Goal: Consume media (video, audio): Consume media (video, audio)

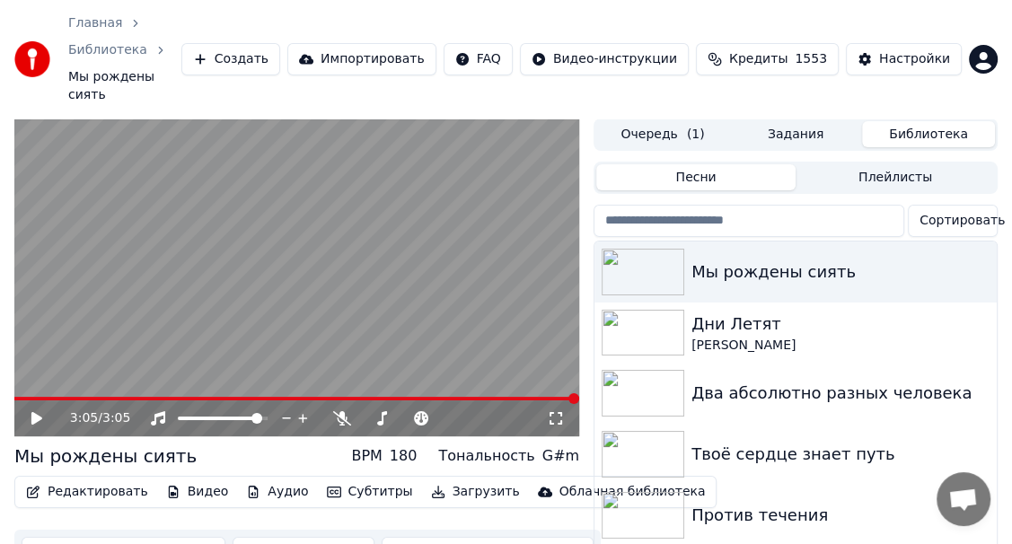
click at [37, 412] on icon at bounding box center [36, 418] width 11 height 13
click at [28, 349] on video at bounding box center [296, 277] width 565 height 318
click at [27, 397] on span at bounding box center [296, 399] width 565 height 4
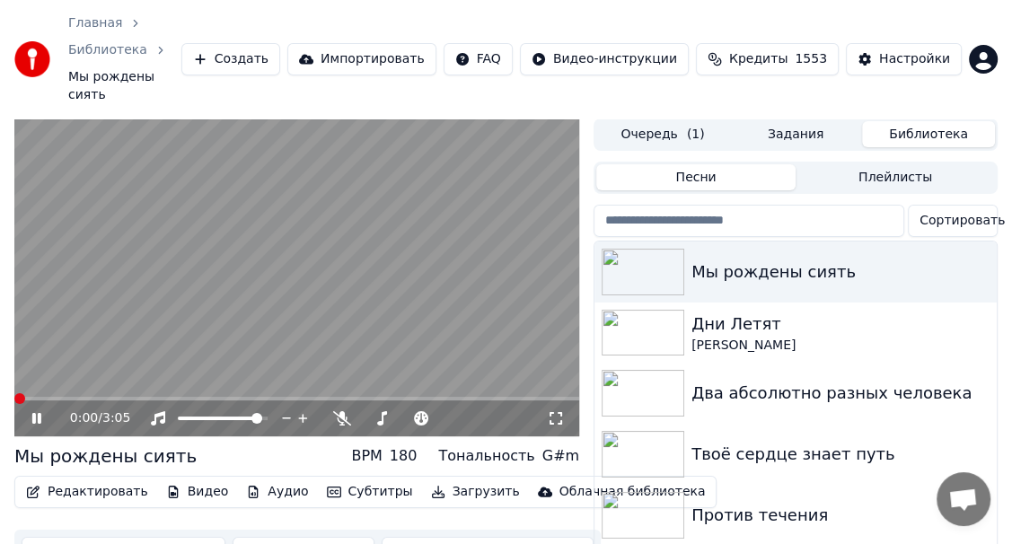
click at [14, 393] on span at bounding box center [19, 398] width 11 height 11
click at [553, 411] on icon at bounding box center [556, 418] width 18 height 14
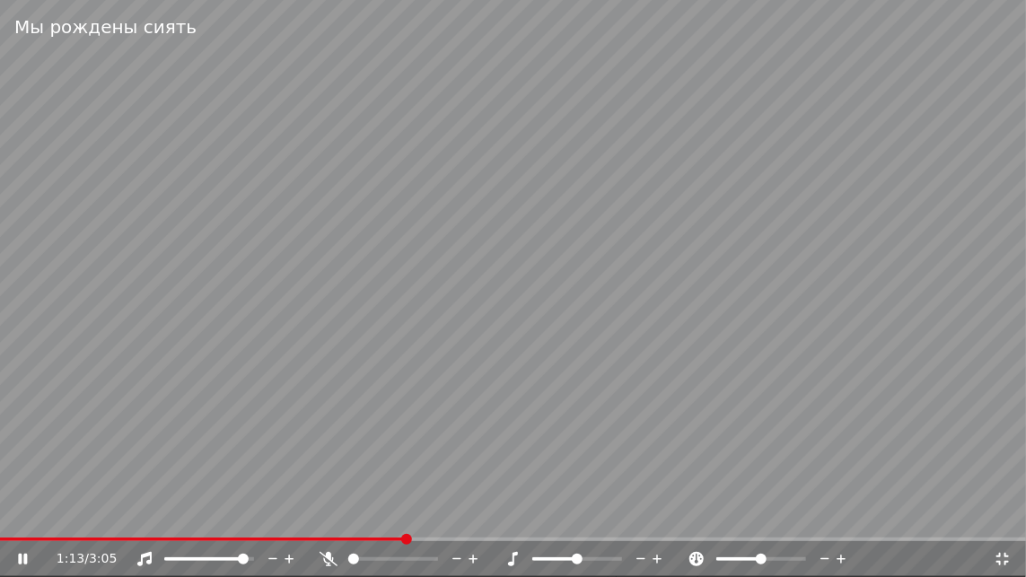
click at [24, 559] on icon at bounding box center [22, 559] width 9 height 11
click at [327, 536] on video at bounding box center [513, 288] width 1026 height 577
click at [326, 538] on span at bounding box center [163, 540] width 326 height 4
click at [260, 537] on video at bounding box center [513, 288] width 1026 height 577
click at [259, 538] on span at bounding box center [169, 540] width 338 height 4
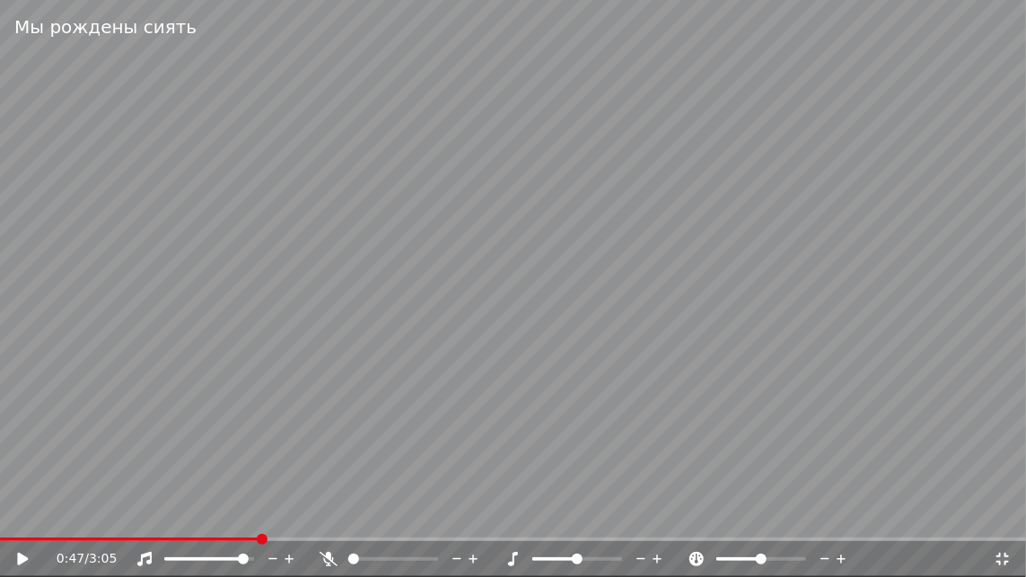
click at [326, 558] on icon at bounding box center [329, 559] width 18 height 14
click at [26, 555] on icon at bounding box center [35, 559] width 42 height 14
click at [21, 562] on icon at bounding box center [22, 559] width 9 height 11
click at [18, 559] on icon at bounding box center [22, 559] width 11 height 13
click at [23, 560] on icon at bounding box center [22, 559] width 9 height 11
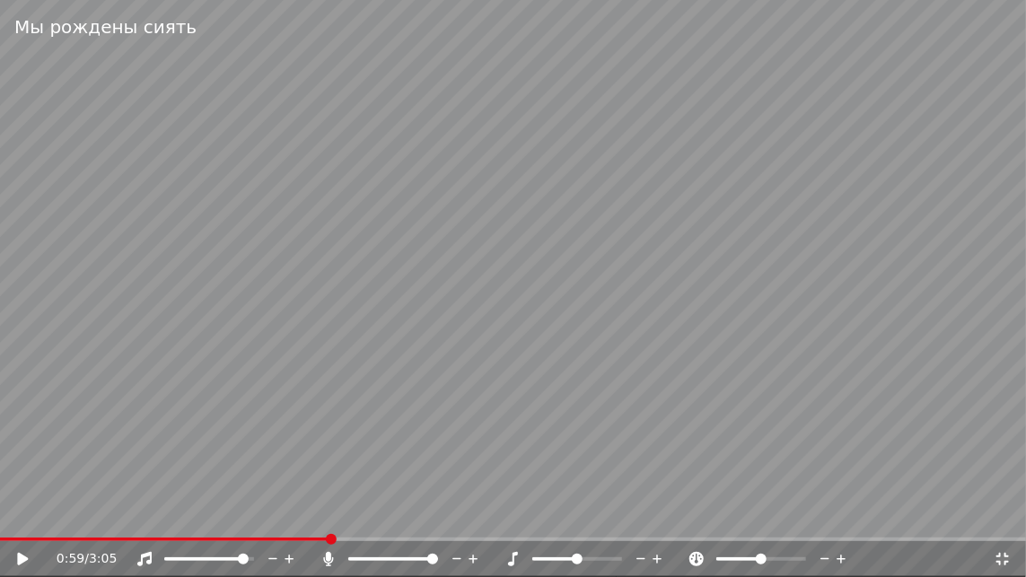
click at [23, 560] on icon at bounding box center [22, 559] width 11 height 13
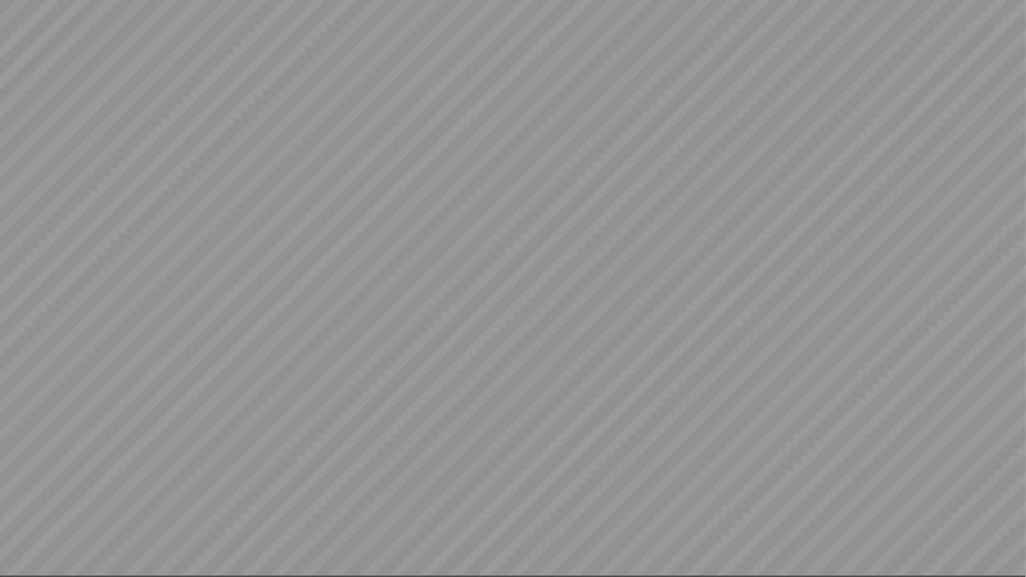
click at [23, 560] on video at bounding box center [513, 288] width 1026 height 577
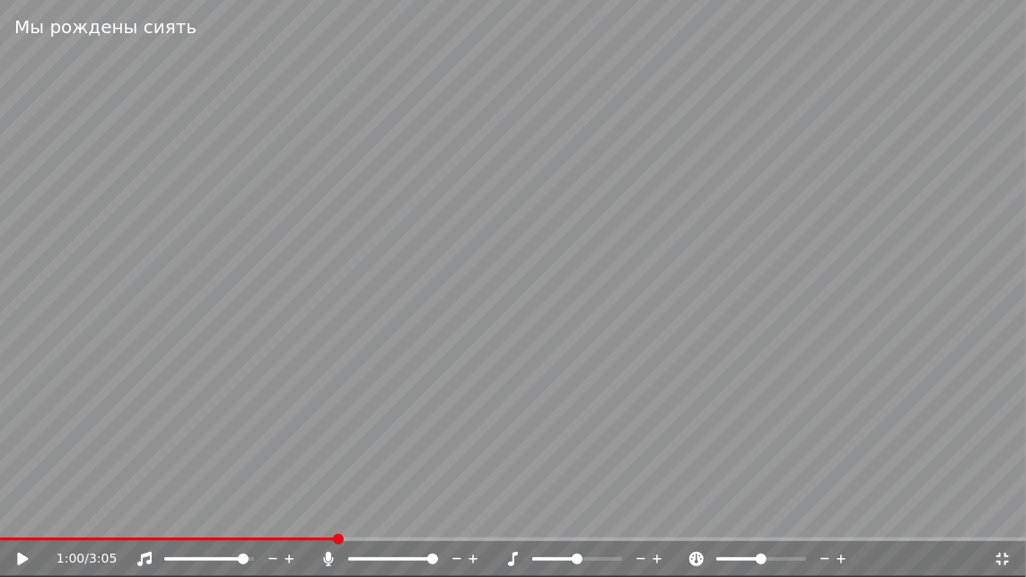
click at [23, 560] on icon at bounding box center [22, 559] width 11 height 13
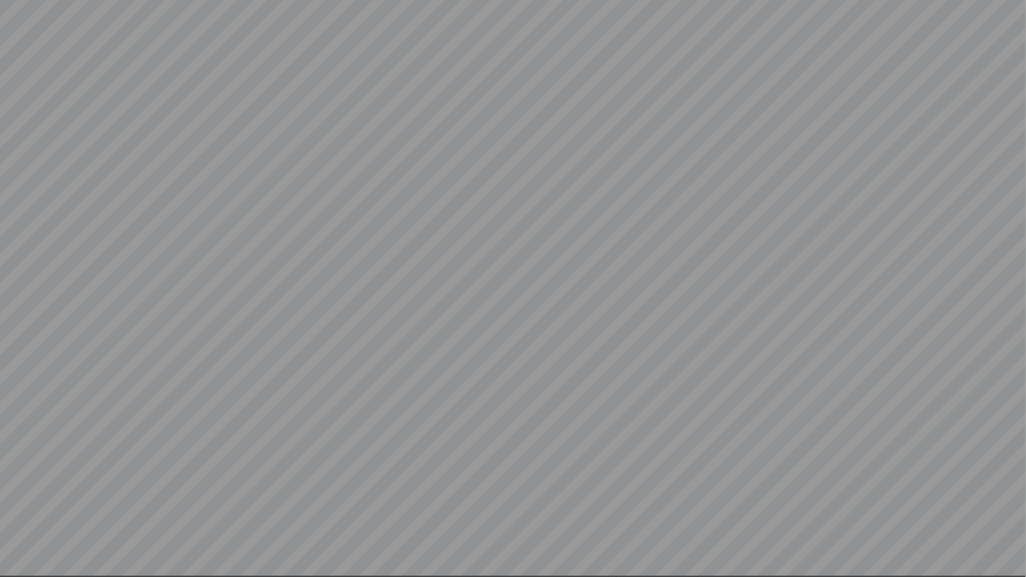
click at [23, 560] on video at bounding box center [513, 288] width 1026 height 577
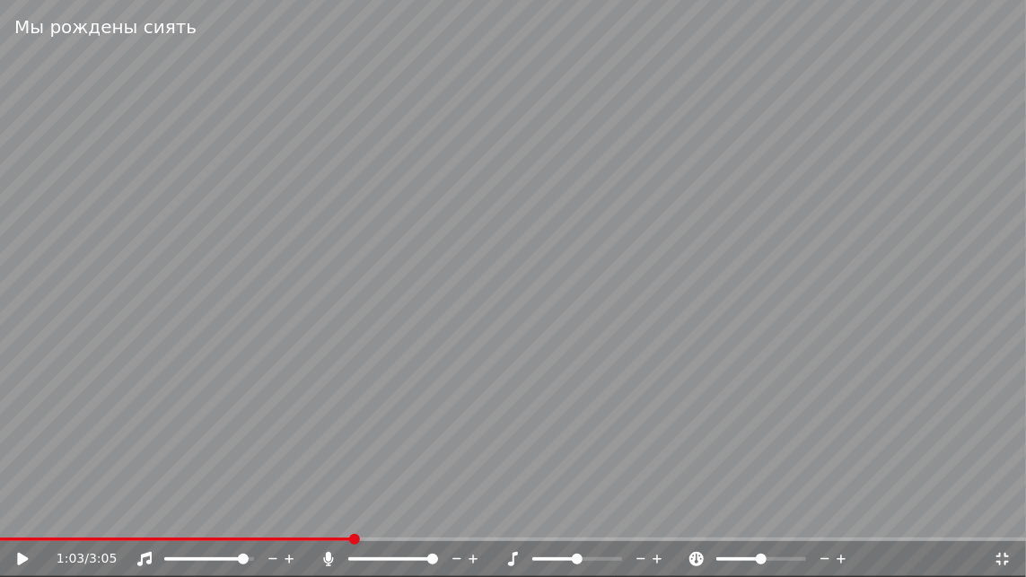
click at [17, 553] on icon at bounding box center [35, 559] width 42 height 14
click at [27, 562] on icon at bounding box center [35, 559] width 42 height 14
click at [30, 560] on icon at bounding box center [35, 559] width 42 height 14
click at [17, 558] on icon at bounding box center [35, 559] width 42 height 14
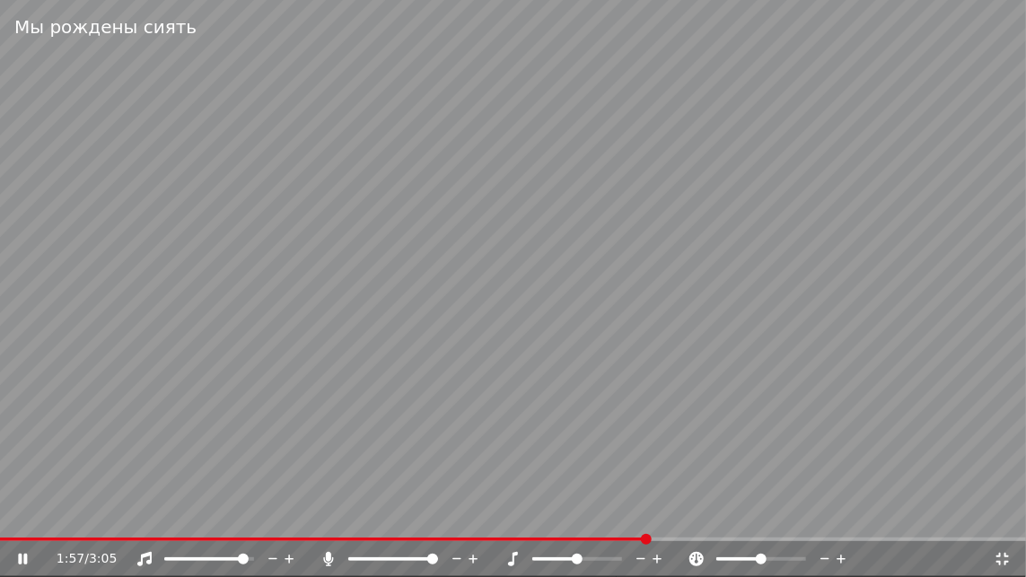
click at [22, 555] on icon at bounding box center [35, 559] width 42 height 14
click at [596, 539] on span at bounding box center [298, 540] width 596 height 4
click at [24, 555] on icon at bounding box center [35, 559] width 42 height 14
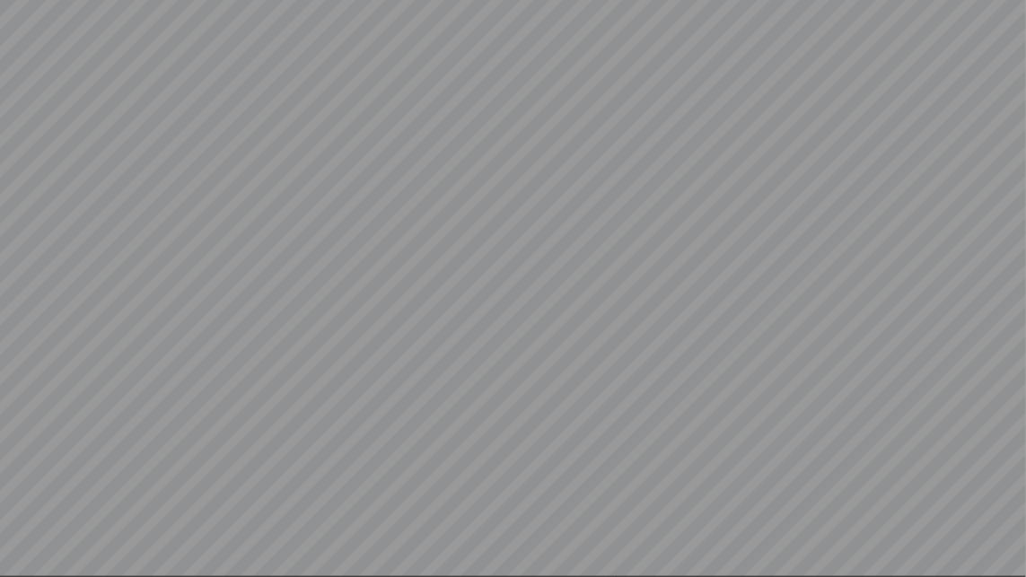
click at [24, 555] on video at bounding box center [513, 288] width 1026 height 577
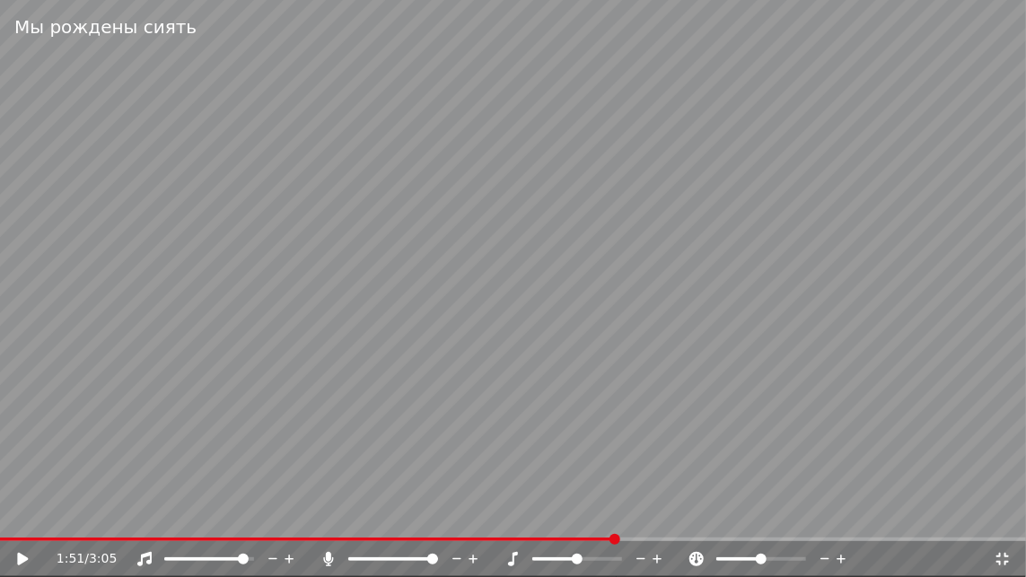
click at [30, 561] on icon at bounding box center [35, 559] width 42 height 14
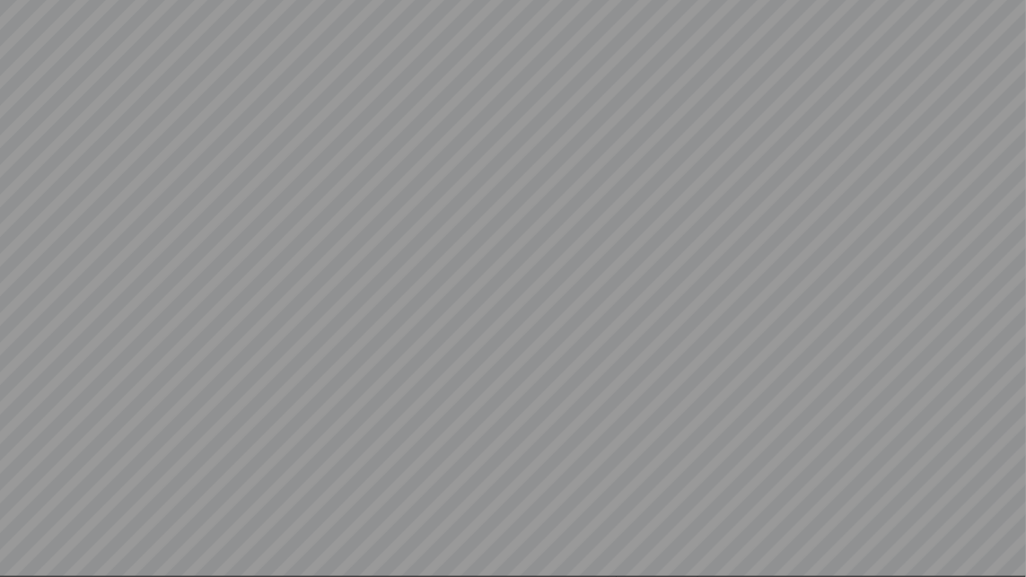
click at [30, 561] on video at bounding box center [513, 288] width 1026 height 577
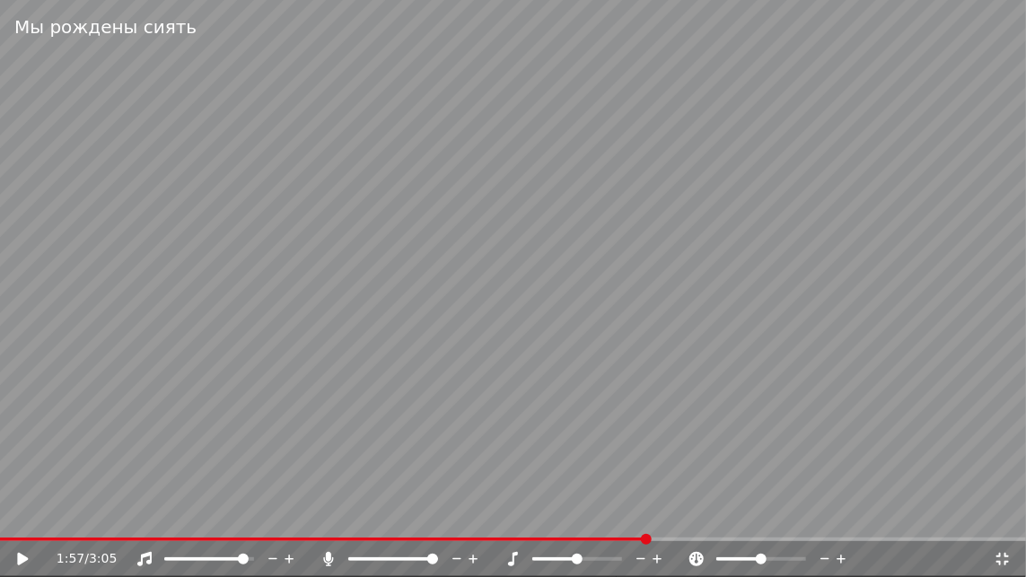
click at [30, 561] on icon at bounding box center [35, 559] width 42 height 14
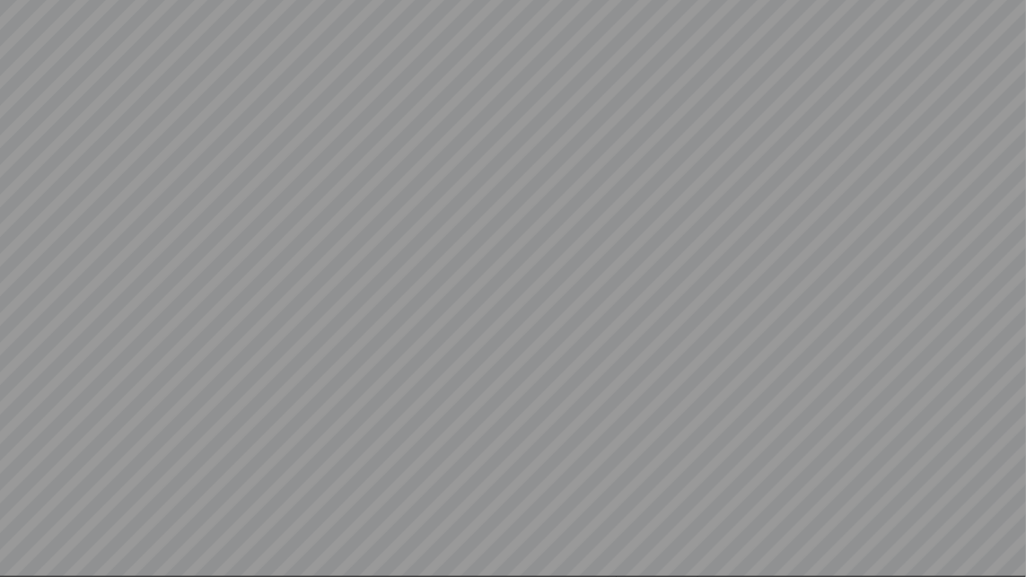
click at [30, 561] on video at bounding box center [513, 288] width 1026 height 577
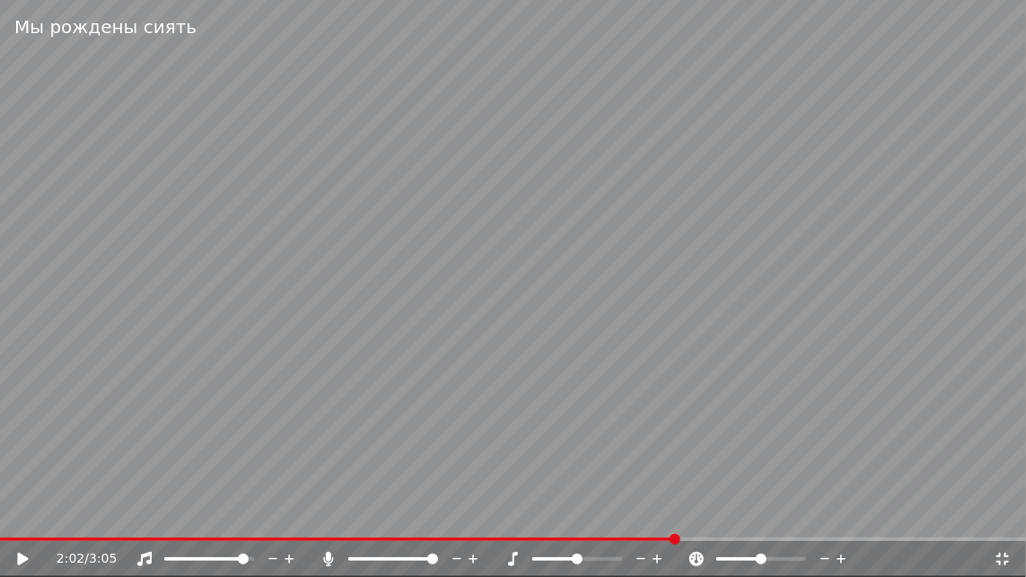
click at [24, 576] on div "2:02 / 3:05" at bounding box center [513, 559] width 1026 height 36
click at [15, 560] on icon at bounding box center [35, 559] width 42 height 14
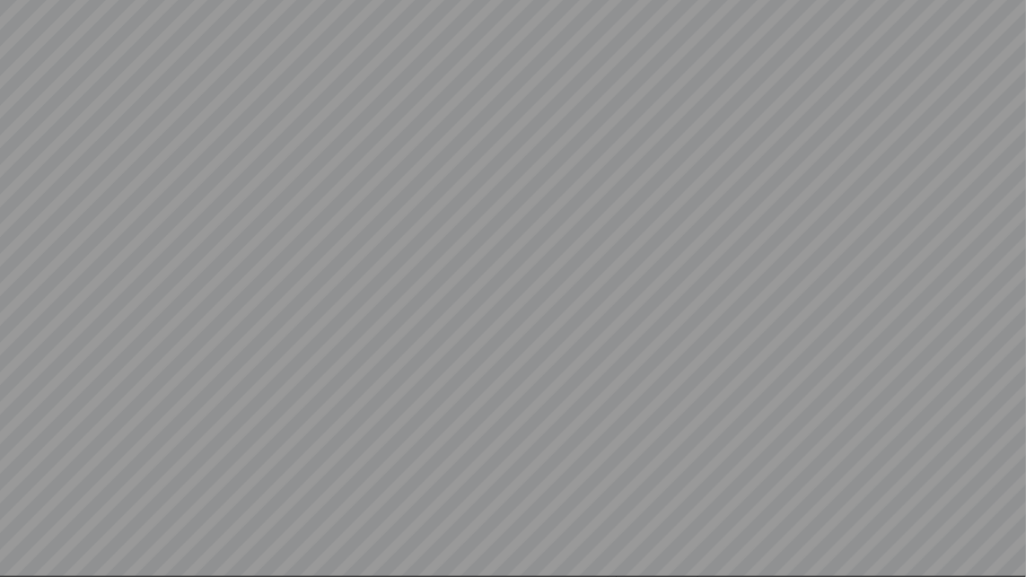
click at [18, 556] on video at bounding box center [513, 288] width 1026 height 577
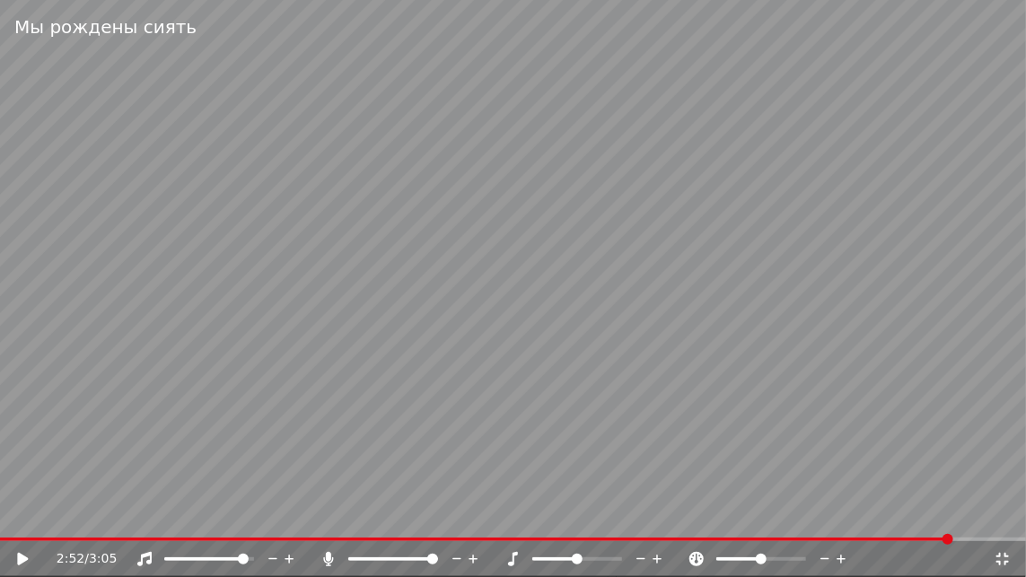
click at [705, 535] on video at bounding box center [513, 288] width 1026 height 577
click at [701, 538] on span at bounding box center [480, 540] width 960 height 4
click at [20, 559] on icon at bounding box center [22, 559] width 9 height 11
click at [24, 560] on icon at bounding box center [22, 559] width 11 height 13
click at [22, 556] on icon at bounding box center [35, 559] width 42 height 14
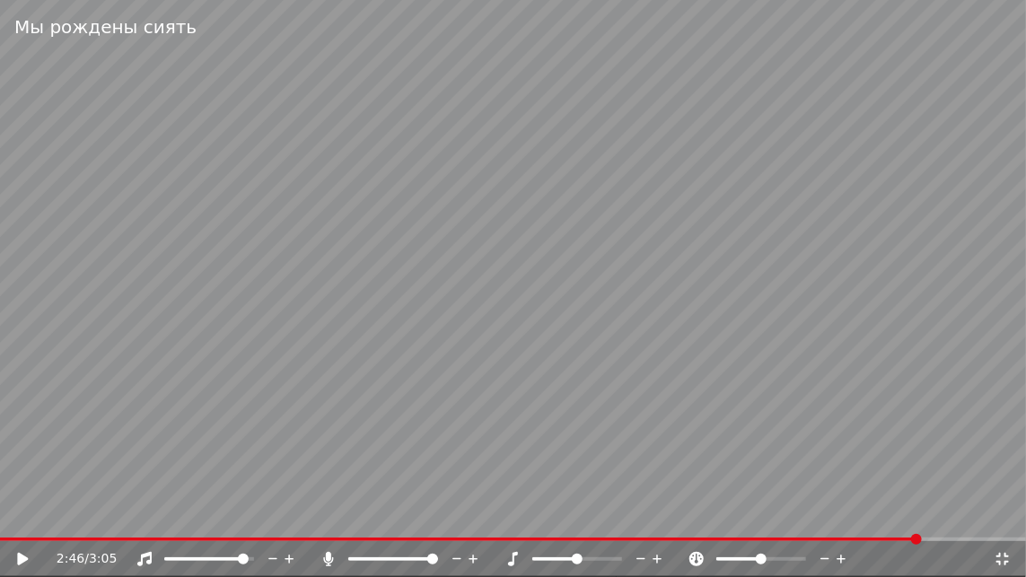
click at [20, 564] on icon at bounding box center [22, 559] width 11 height 13
click at [22, 564] on icon at bounding box center [35, 559] width 42 height 14
click at [912, 539] on span at bounding box center [466, 540] width 932 height 4
click at [17, 559] on icon at bounding box center [22, 559] width 11 height 13
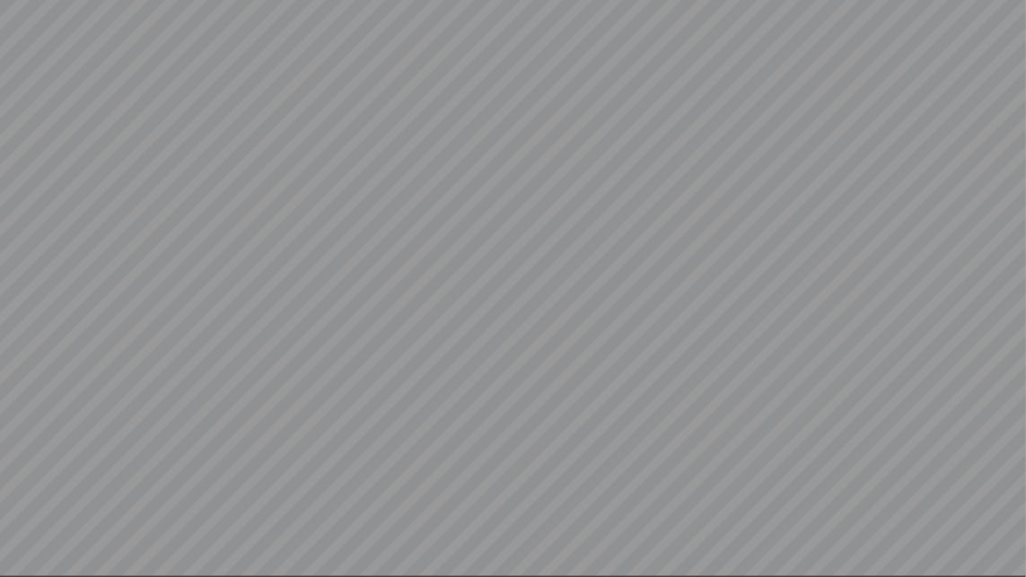
click at [17, 559] on video at bounding box center [513, 288] width 1026 height 577
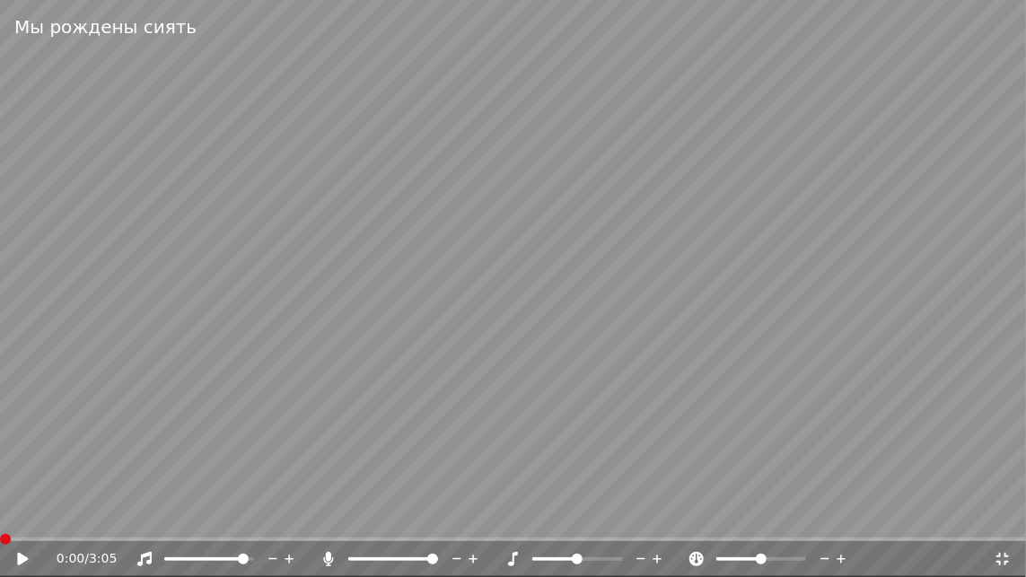
click at [0, 538] on span at bounding box center [0, 540] width 0 height 4
click at [329, 557] on icon at bounding box center [328, 559] width 10 height 14
click at [20, 556] on icon at bounding box center [22, 559] width 11 height 13
click at [1007, 557] on icon at bounding box center [1002, 559] width 13 height 13
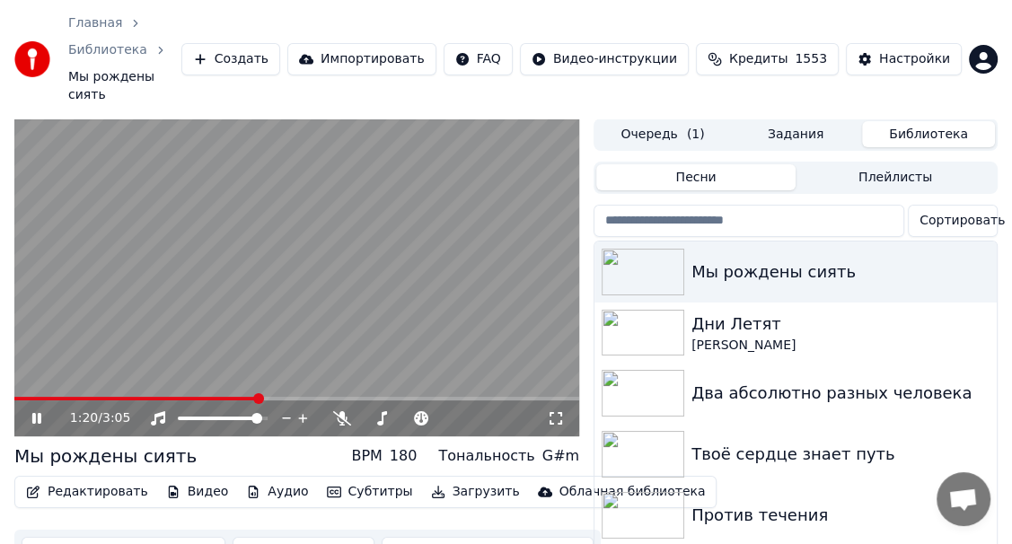
click at [143, 349] on video at bounding box center [296, 277] width 565 height 318
click at [146, 397] on span at bounding box center [81, 399] width 134 height 4
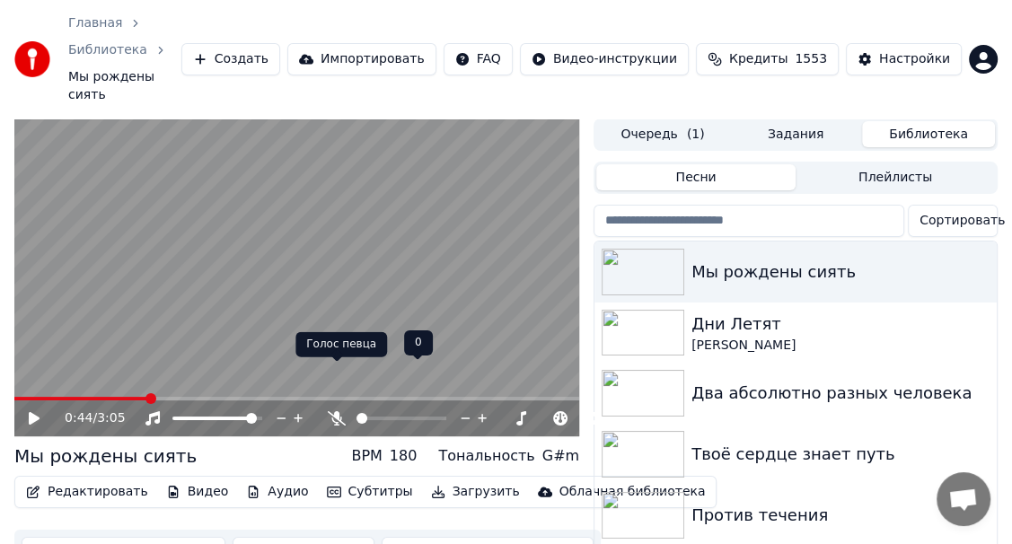
click at [338, 411] on icon at bounding box center [337, 418] width 18 height 14
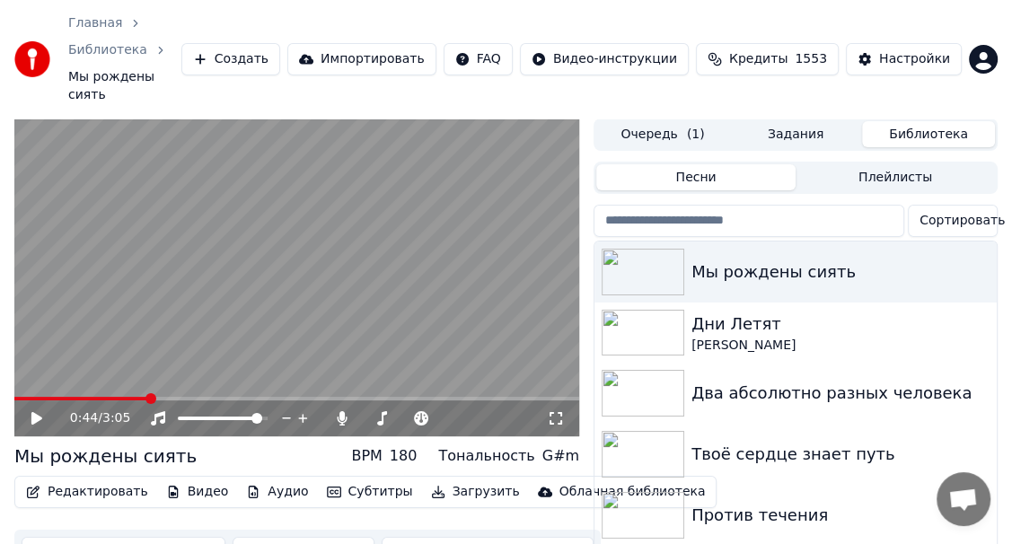
click at [33, 412] on icon at bounding box center [36, 418] width 11 height 13
click at [38, 413] on icon at bounding box center [36, 418] width 9 height 11
click at [34, 412] on icon at bounding box center [36, 418] width 11 height 13
click at [184, 349] on video at bounding box center [296, 277] width 565 height 318
click at [181, 397] on span at bounding box center [112, 399] width 197 height 4
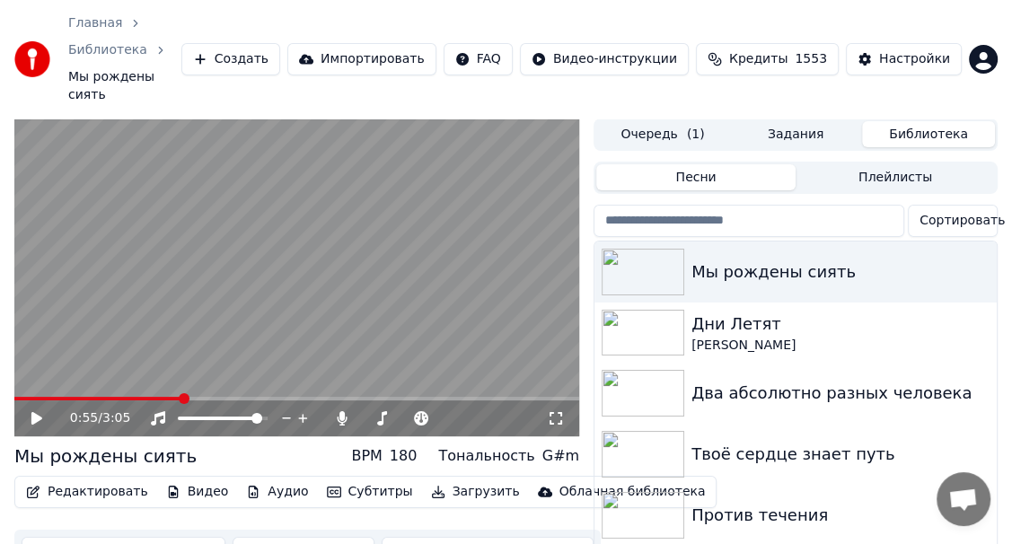
click at [34, 411] on icon at bounding box center [49, 418] width 41 height 14
click at [37, 411] on icon at bounding box center [49, 418] width 41 height 14
click at [36, 411] on icon at bounding box center [49, 418] width 41 height 14
click at [31, 411] on icon at bounding box center [49, 418] width 41 height 14
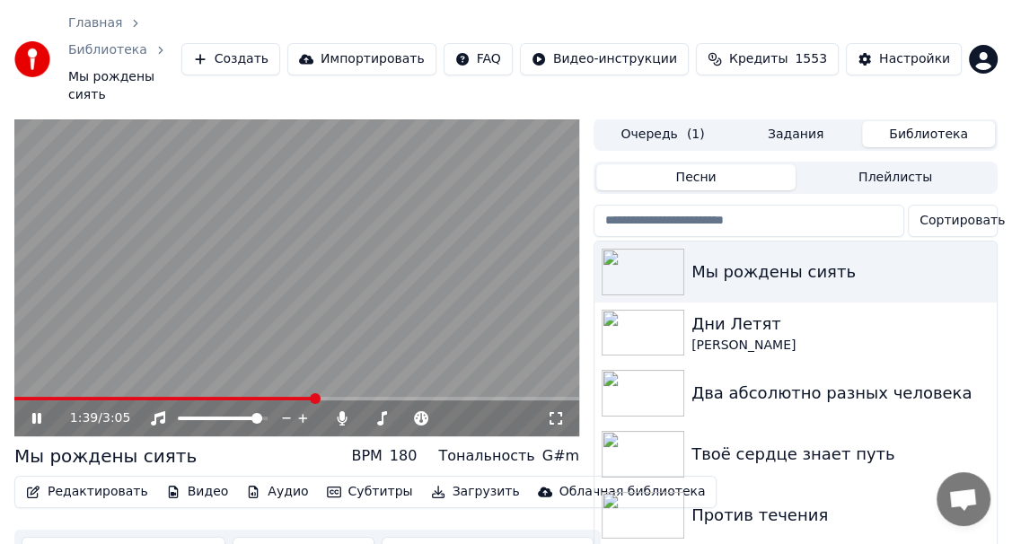
click at [38, 413] on icon at bounding box center [36, 418] width 9 height 11
click at [46, 351] on video at bounding box center [296, 277] width 565 height 318
drag, startPoint x: 46, startPoint y: 351, endPoint x: 46, endPoint y: 369, distance: 18.0
click at [46, 351] on video at bounding box center [296, 277] width 565 height 318
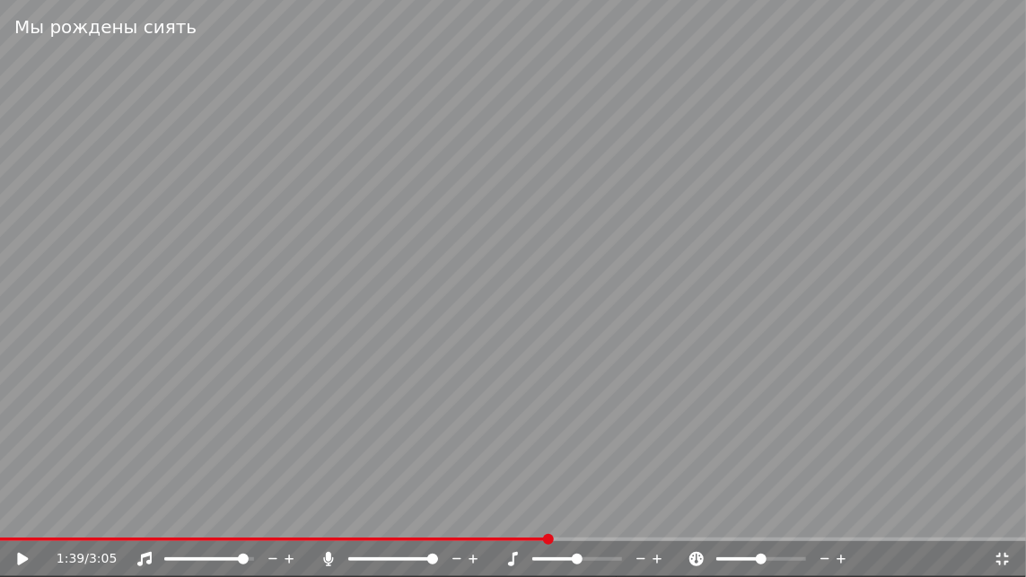
click at [1003, 559] on icon at bounding box center [1003, 559] width 18 height 14
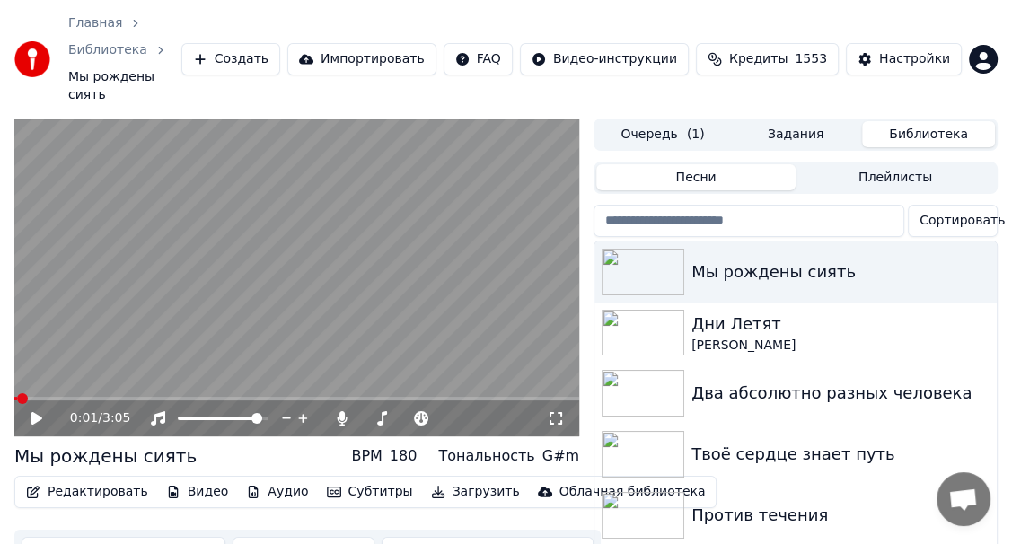
click at [17, 397] on span at bounding box center [15, 399] width 3 height 4
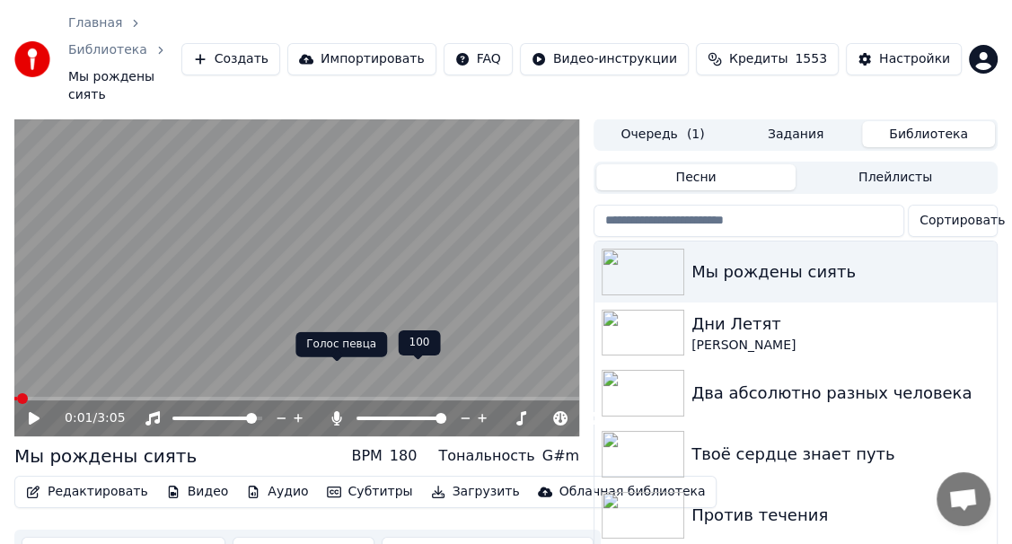
click at [332, 411] on icon at bounding box center [337, 418] width 10 height 14
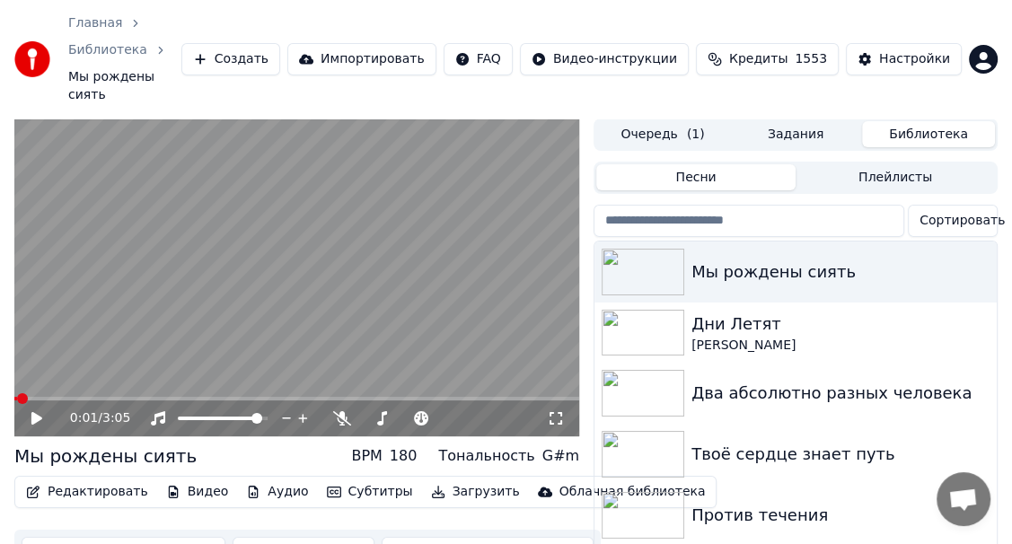
click at [554, 411] on icon at bounding box center [556, 418] width 18 height 14
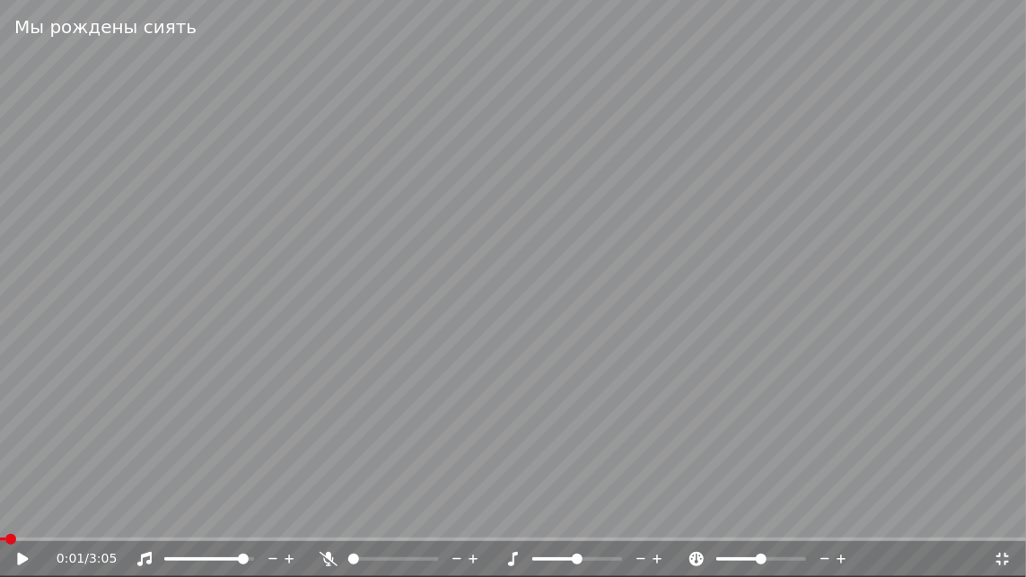
click at [24, 559] on icon at bounding box center [22, 559] width 11 height 13
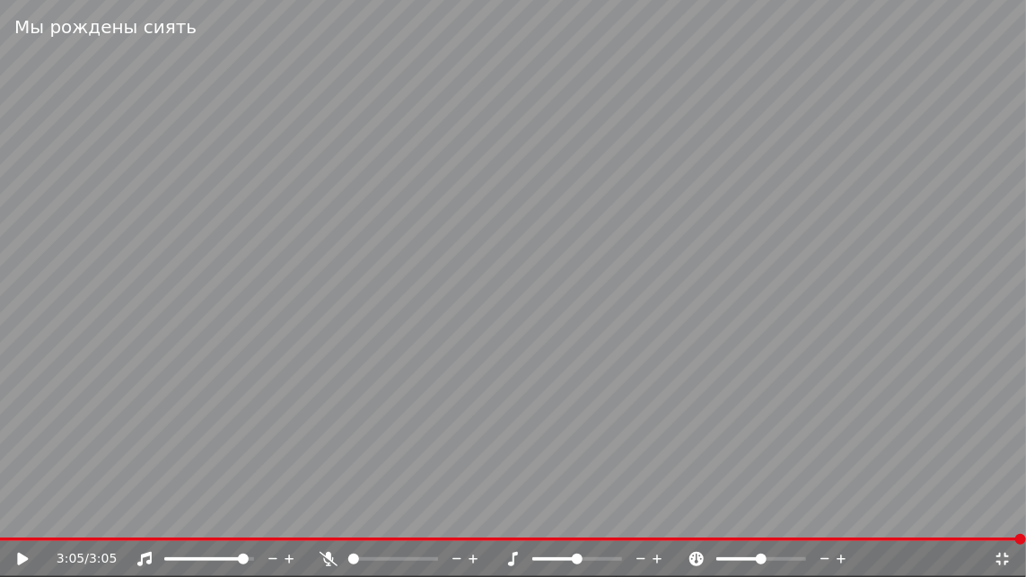
click at [11, 538] on span at bounding box center [513, 540] width 1026 height 4
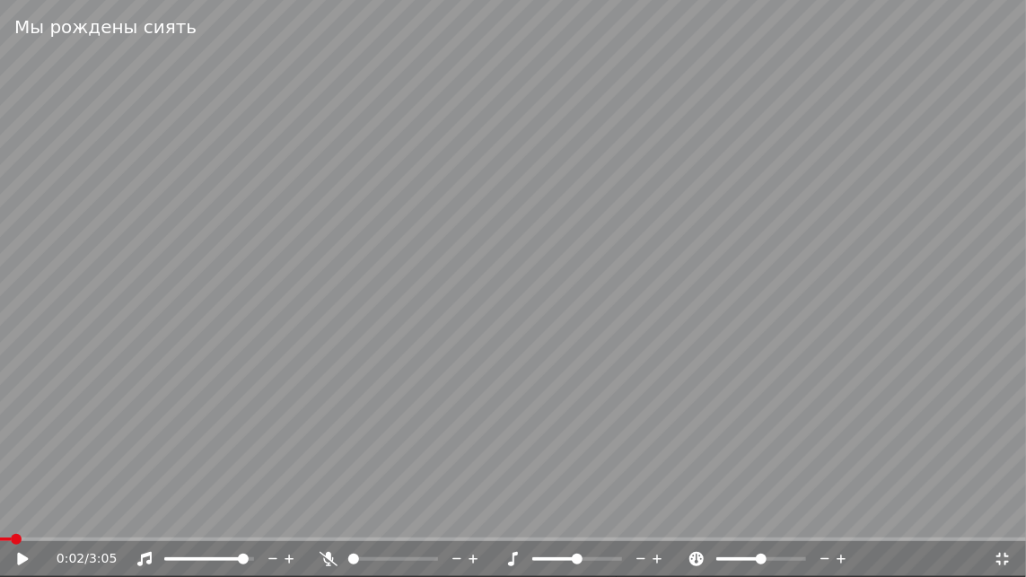
click at [22, 559] on icon at bounding box center [22, 559] width 11 height 13
click at [320, 366] on video at bounding box center [513, 288] width 1026 height 577
click at [65, 536] on video at bounding box center [513, 288] width 1026 height 577
click at [60, 539] on span at bounding box center [30, 540] width 61 height 4
click at [24, 554] on icon at bounding box center [35, 559] width 42 height 14
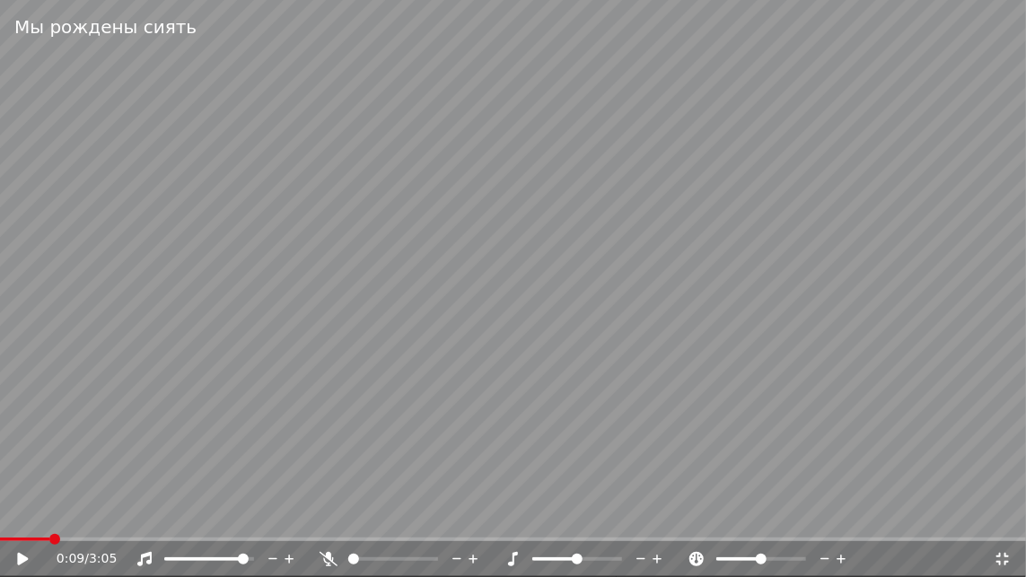
click at [48, 538] on span at bounding box center [24, 540] width 49 height 4
click at [352, 552] on div at bounding box center [410, 559] width 145 height 18
click at [324, 553] on icon at bounding box center [329, 559] width 18 height 14
click at [22, 559] on icon at bounding box center [22, 559] width 11 height 13
click at [25, 561] on icon at bounding box center [22, 559] width 9 height 11
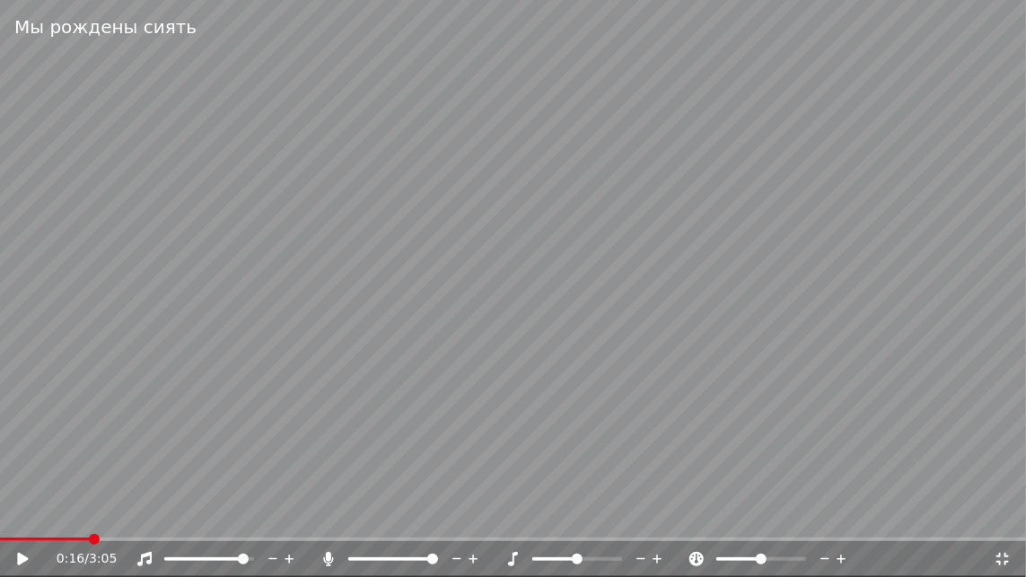
click at [23, 561] on icon at bounding box center [22, 559] width 11 height 13
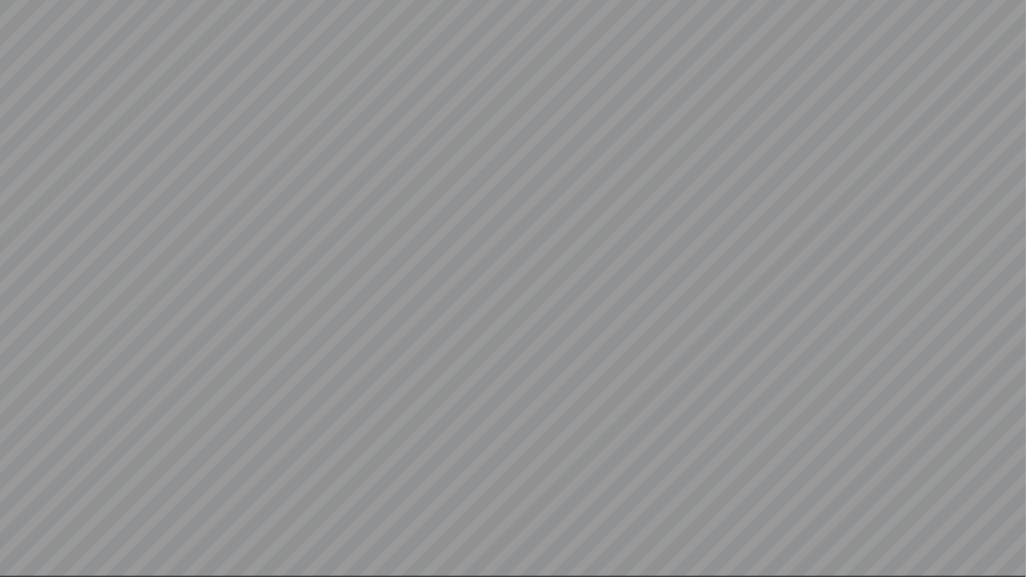
click at [23, 561] on video at bounding box center [513, 288] width 1026 height 577
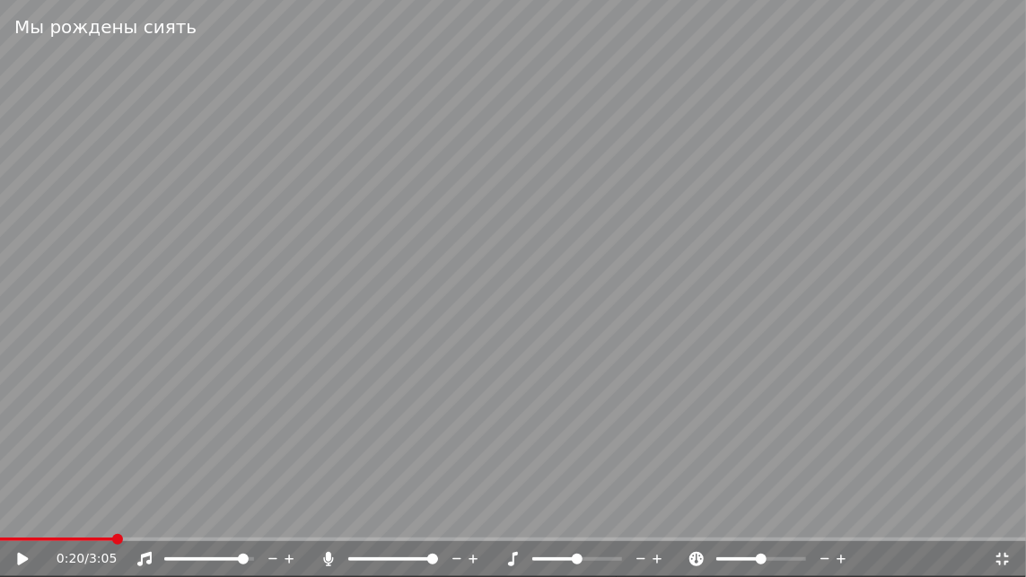
click at [18, 553] on icon at bounding box center [22, 559] width 11 height 13
click at [28, 557] on icon at bounding box center [35, 559] width 42 height 14
click at [29, 555] on icon at bounding box center [35, 559] width 42 height 14
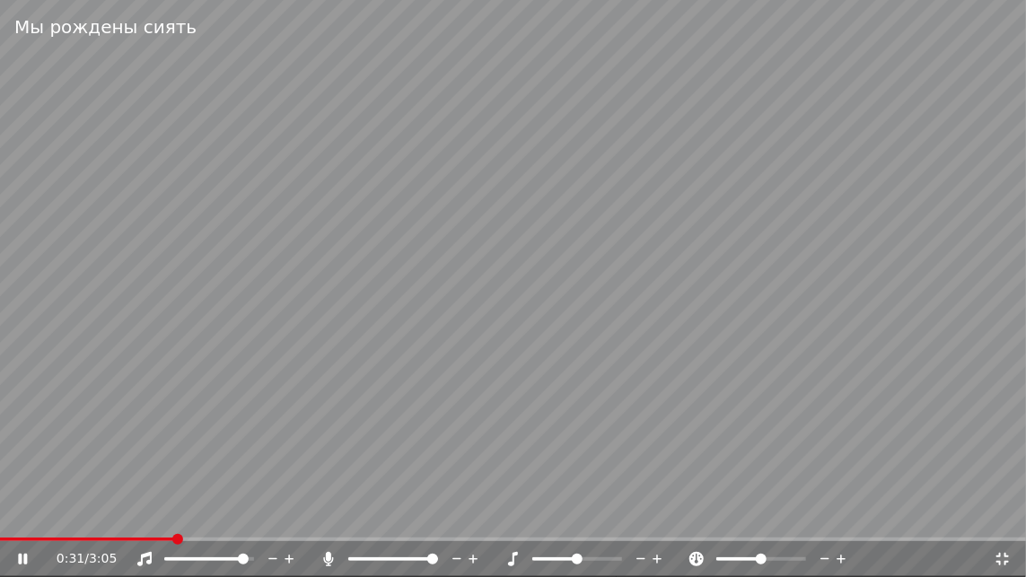
click at [27, 557] on icon at bounding box center [22, 559] width 9 height 11
click at [11, 539] on span at bounding box center [5, 540] width 11 height 4
click at [331, 556] on icon at bounding box center [329, 559] width 18 height 14
click at [22, 557] on icon at bounding box center [22, 559] width 11 height 13
click at [609, 293] on video at bounding box center [513, 288] width 1026 height 577
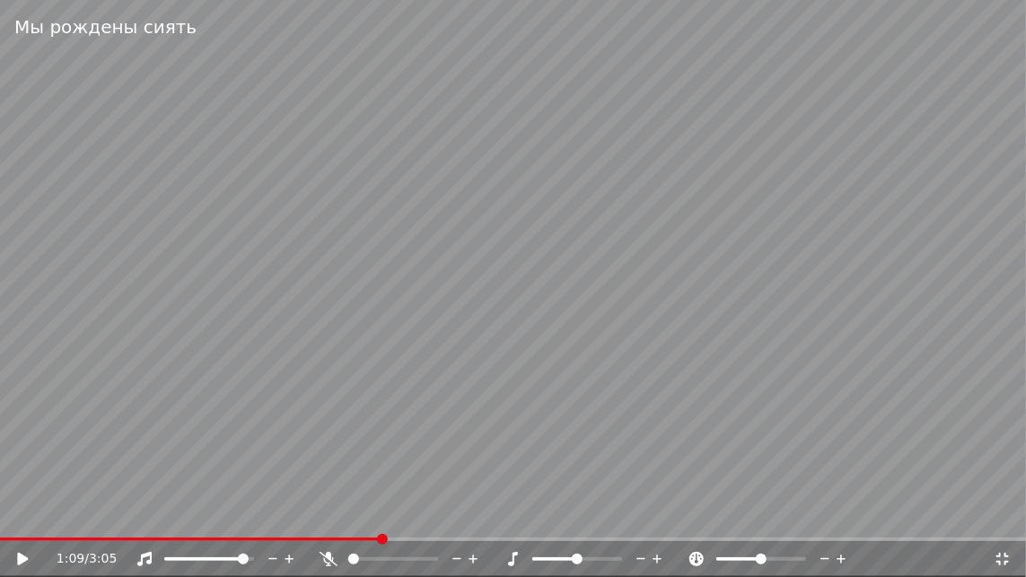
click at [379, 539] on span at bounding box center [190, 540] width 381 height 4
click at [326, 554] on icon at bounding box center [329, 559] width 18 height 14
click at [18, 559] on icon at bounding box center [22, 559] width 11 height 13
click at [29, 561] on icon at bounding box center [35, 559] width 42 height 14
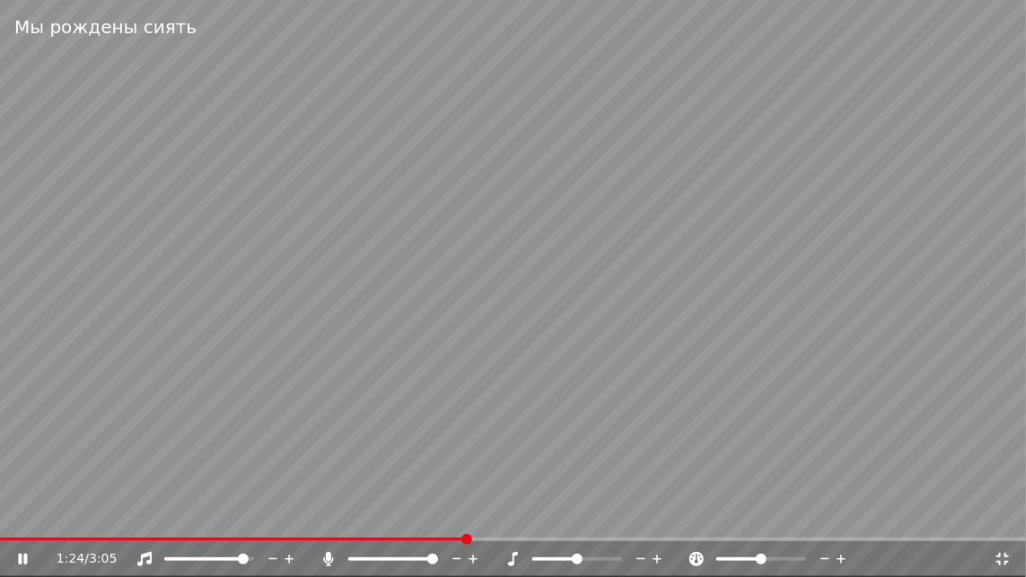
click at [17, 559] on icon at bounding box center [35, 559] width 42 height 14
click at [18, 559] on icon at bounding box center [22, 559] width 11 height 13
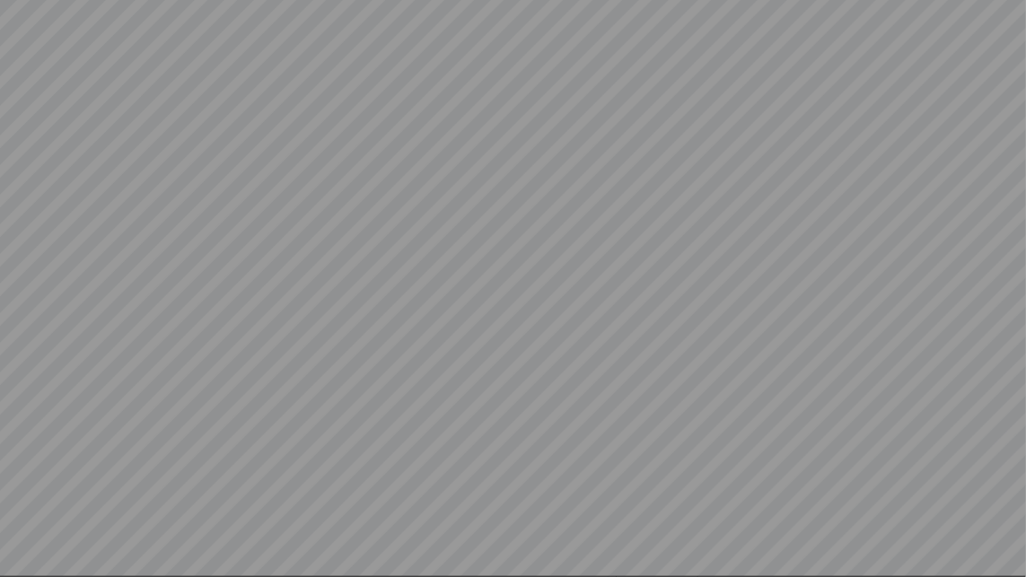
click at [18, 559] on video at bounding box center [513, 288] width 1026 height 577
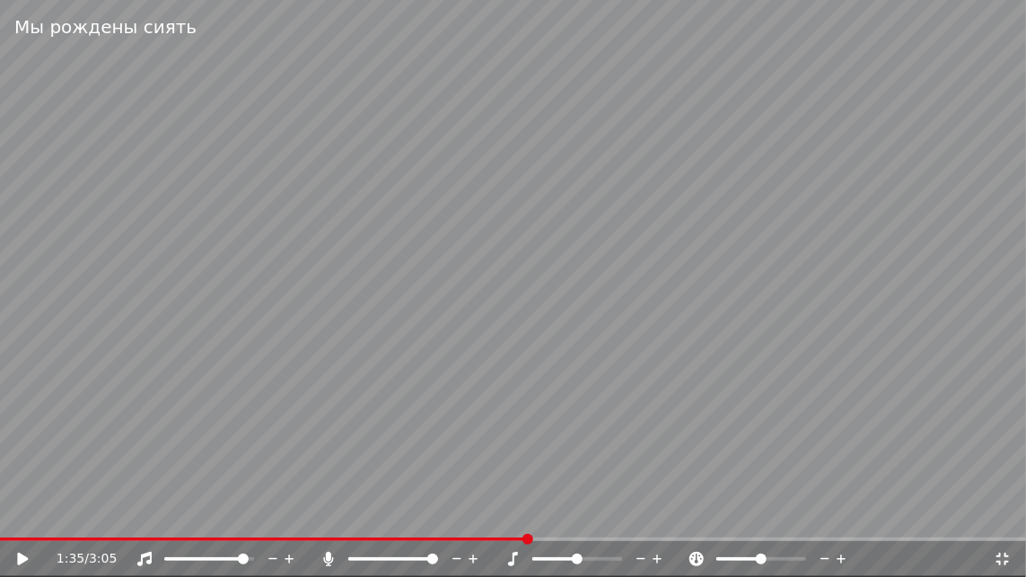
click at [18, 559] on icon at bounding box center [22, 559] width 11 height 13
click at [22, 558] on icon at bounding box center [35, 559] width 42 height 14
click at [22, 558] on icon at bounding box center [22, 559] width 11 height 13
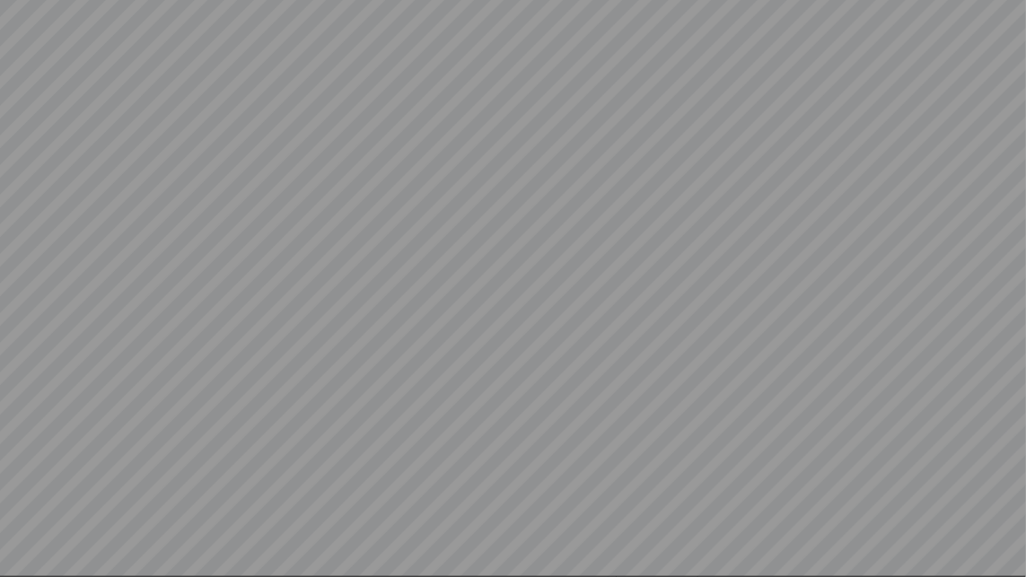
click at [22, 558] on video at bounding box center [513, 288] width 1026 height 577
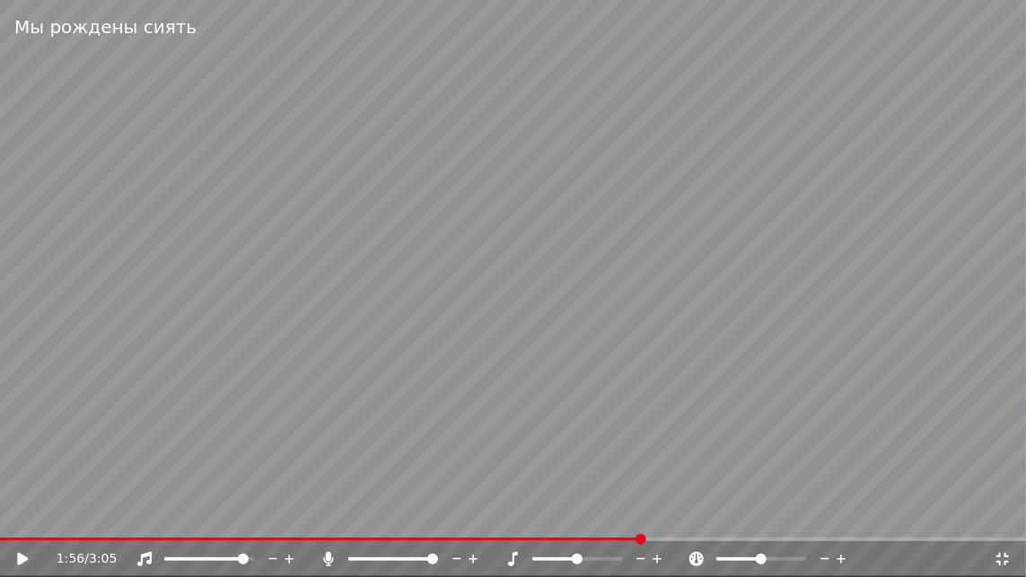
click at [22, 558] on icon at bounding box center [22, 559] width 11 height 13
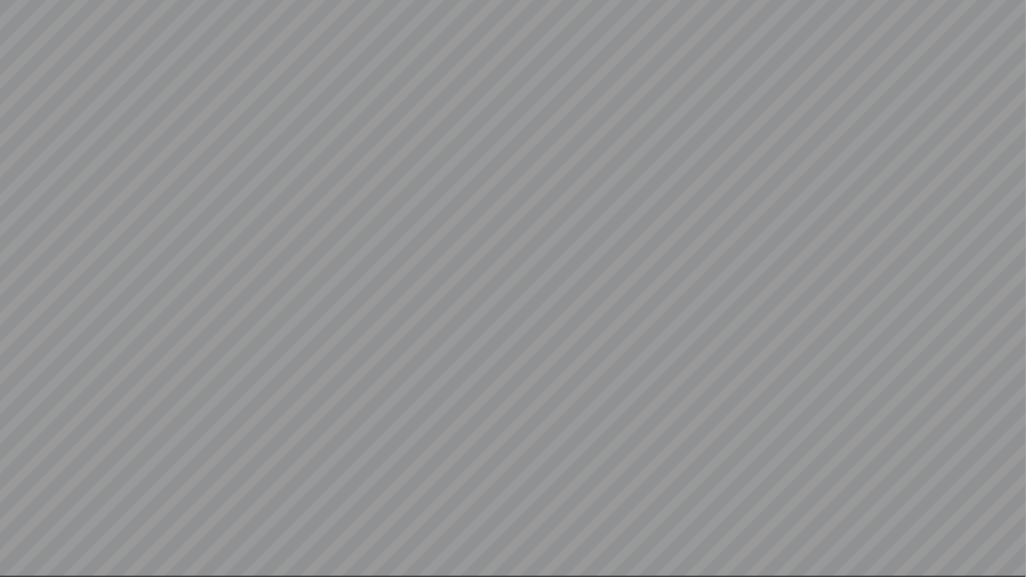
click at [22, 558] on video at bounding box center [513, 288] width 1026 height 577
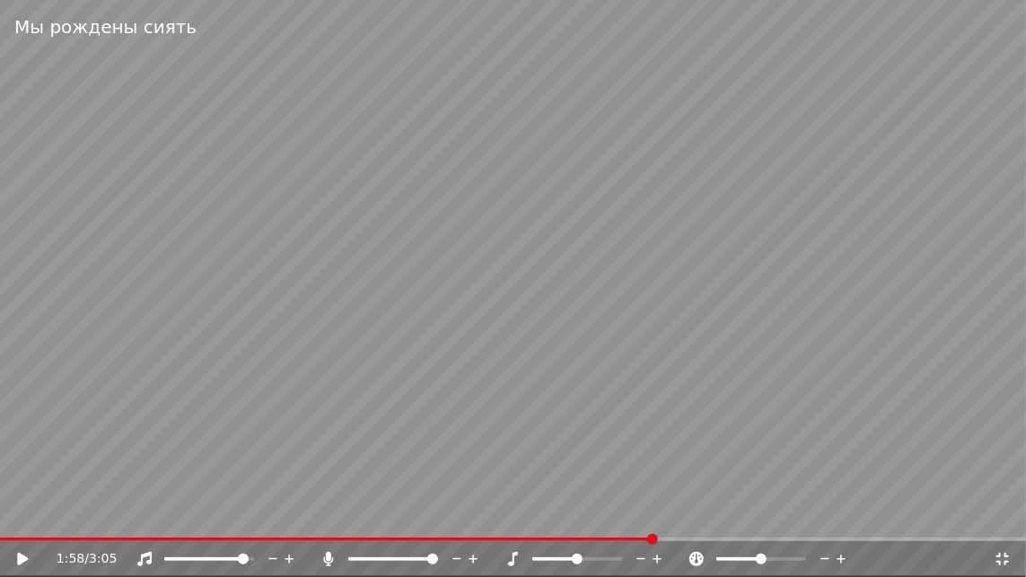
click at [22, 558] on icon at bounding box center [22, 559] width 11 height 13
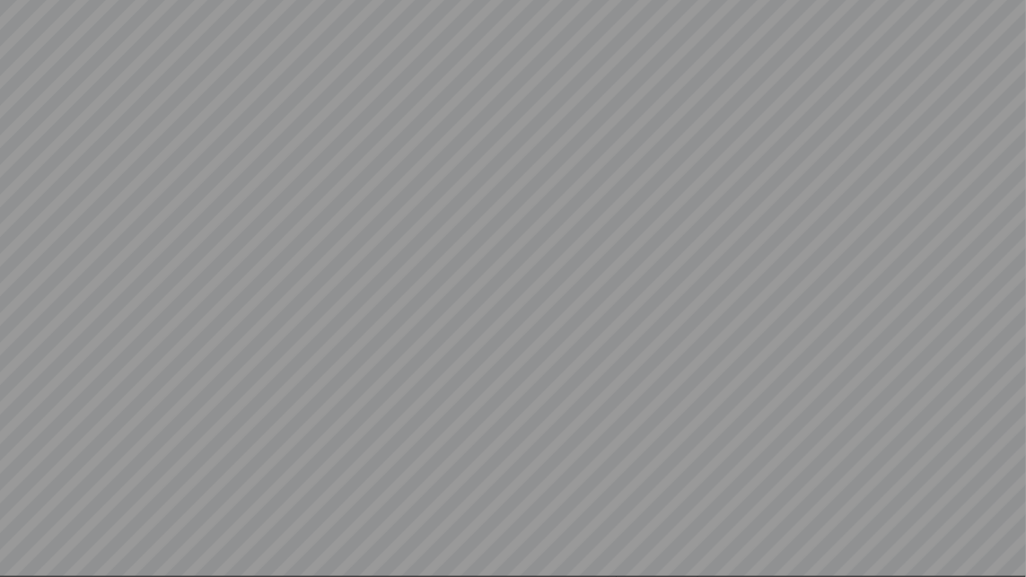
click at [22, 558] on video at bounding box center [513, 288] width 1026 height 577
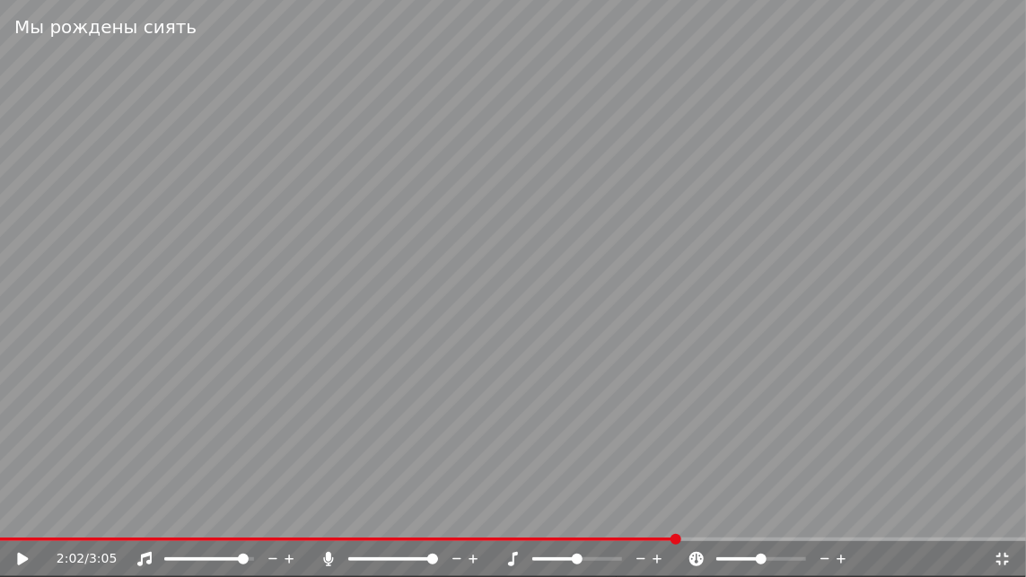
click at [22, 558] on icon at bounding box center [22, 559] width 11 height 13
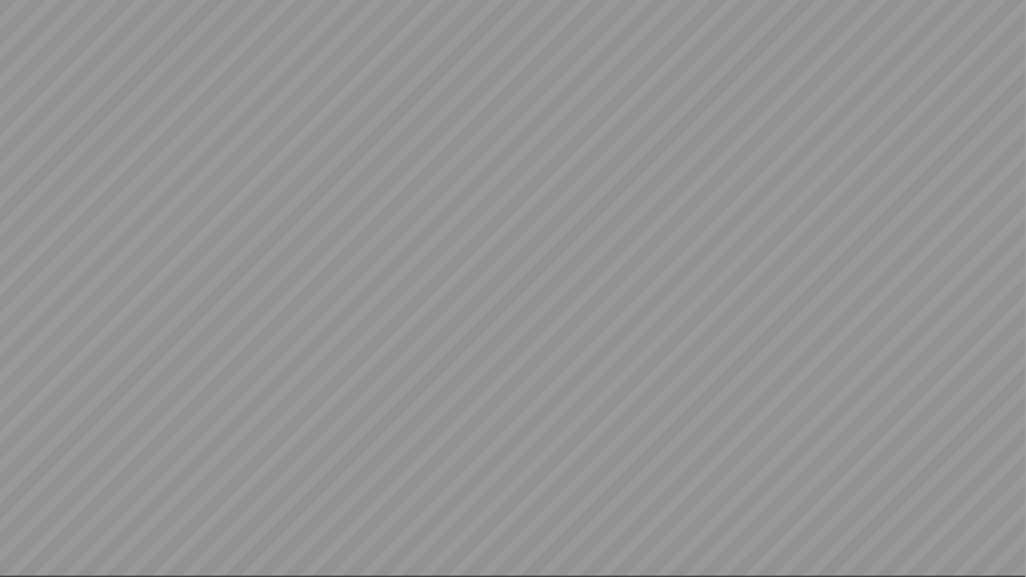
click at [22, 558] on video at bounding box center [513, 288] width 1026 height 577
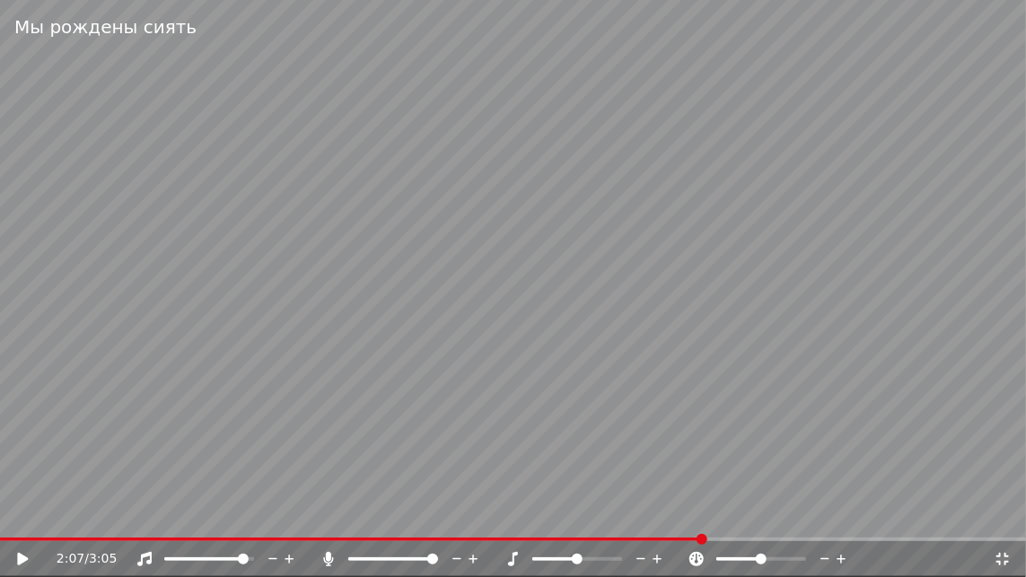
click at [22, 558] on icon at bounding box center [22, 559] width 11 height 13
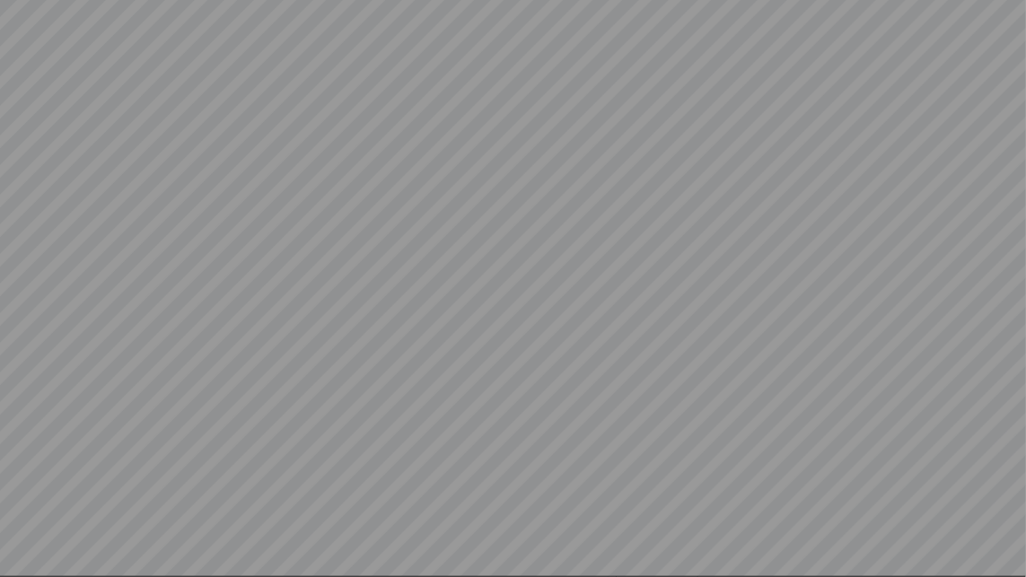
click at [27, 573] on video at bounding box center [513, 288] width 1026 height 577
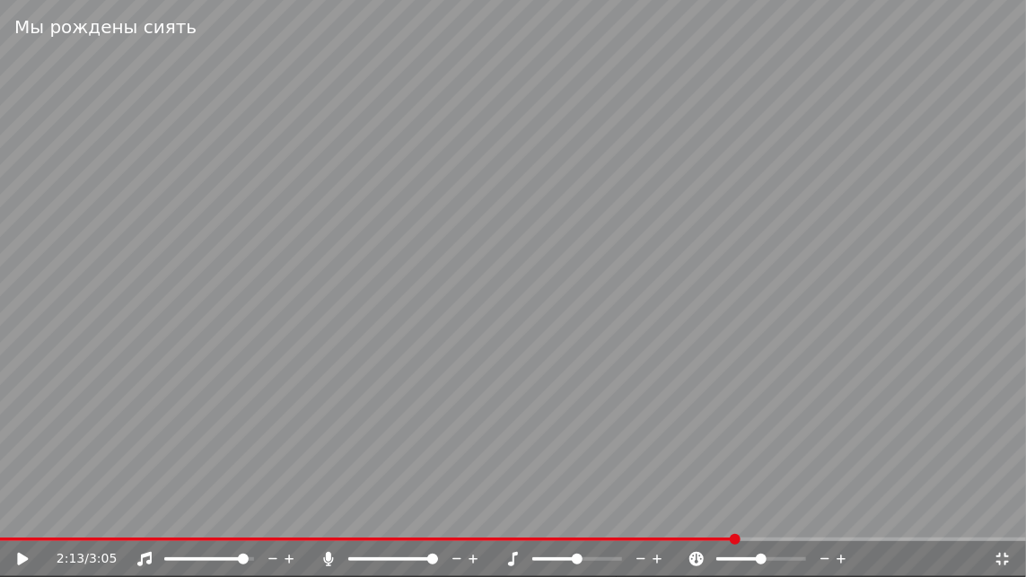
click at [16, 552] on icon at bounding box center [35, 559] width 42 height 14
click at [22, 559] on icon at bounding box center [22, 559] width 11 height 13
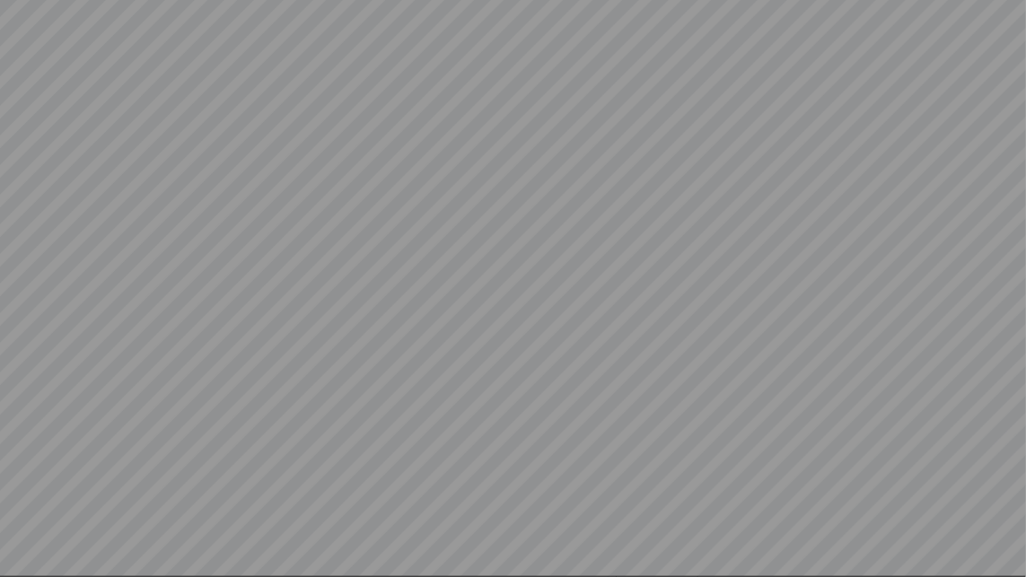
click at [22, 559] on video at bounding box center [513, 288] width 1026 height 577
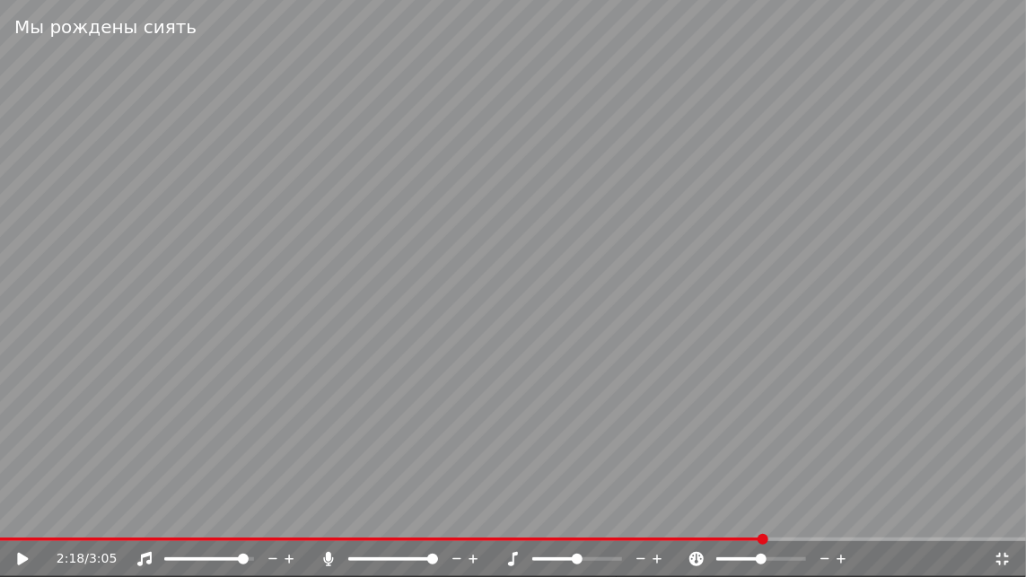
click at [18, 559] on icon at bounding box center [22, 559] width 11 height 13
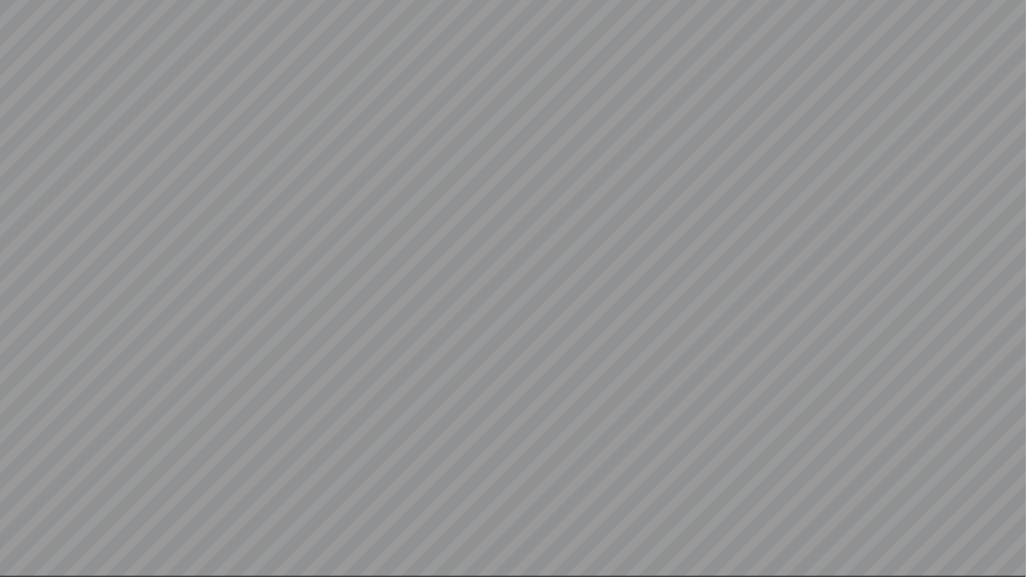
click at [18, 559] on video at bounding box center [513, 288] width 1026 height 577
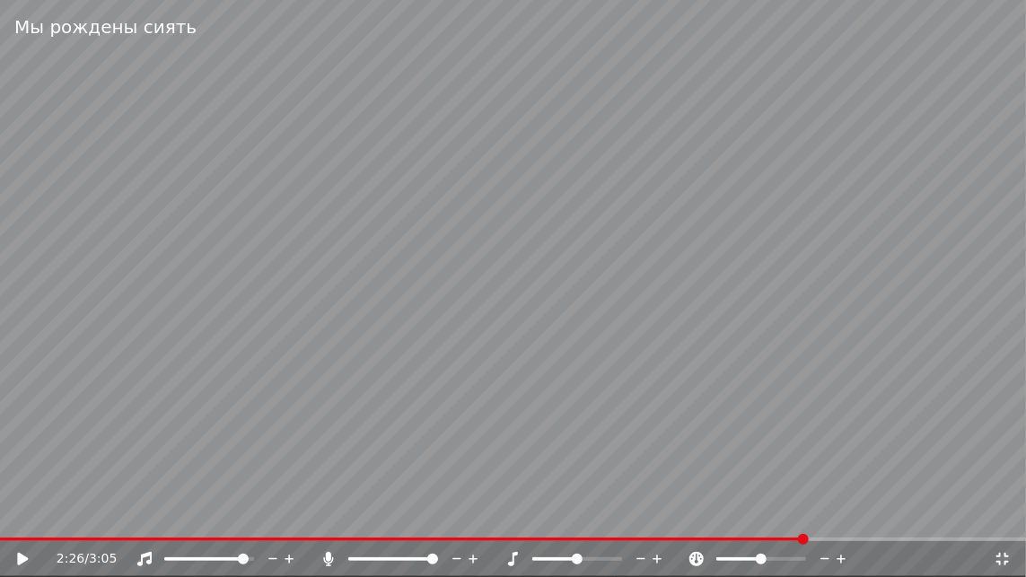
click at [17, 546] on div "2:26 / 3:05" at bounding box center [513, 559] width 1026 height 36
click at [24, 557] on icon at bounding box center [22, 559] width 11 height 13
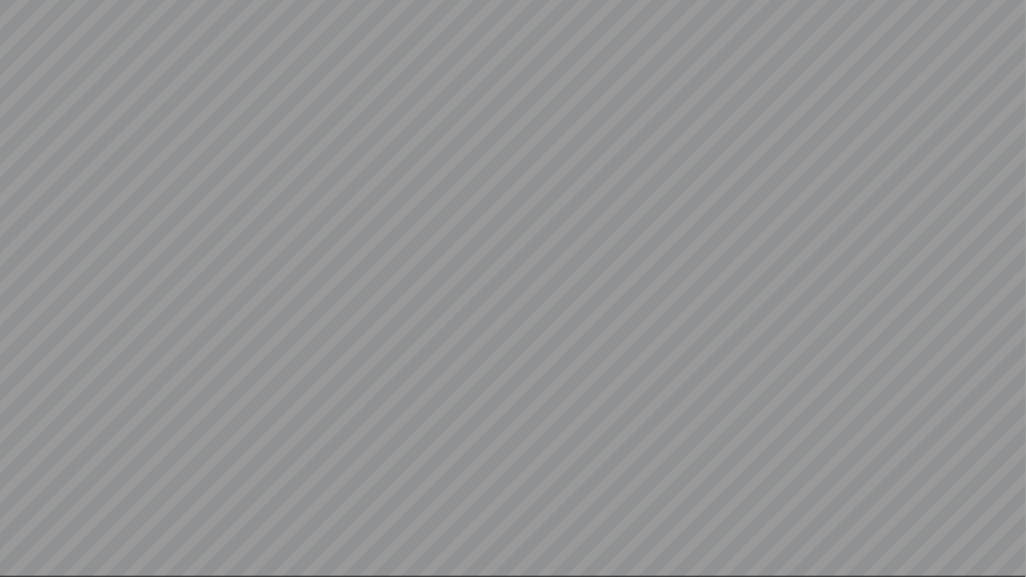
click at [24, 557] on video at bounding box center [513, 288] width 1026 height 577
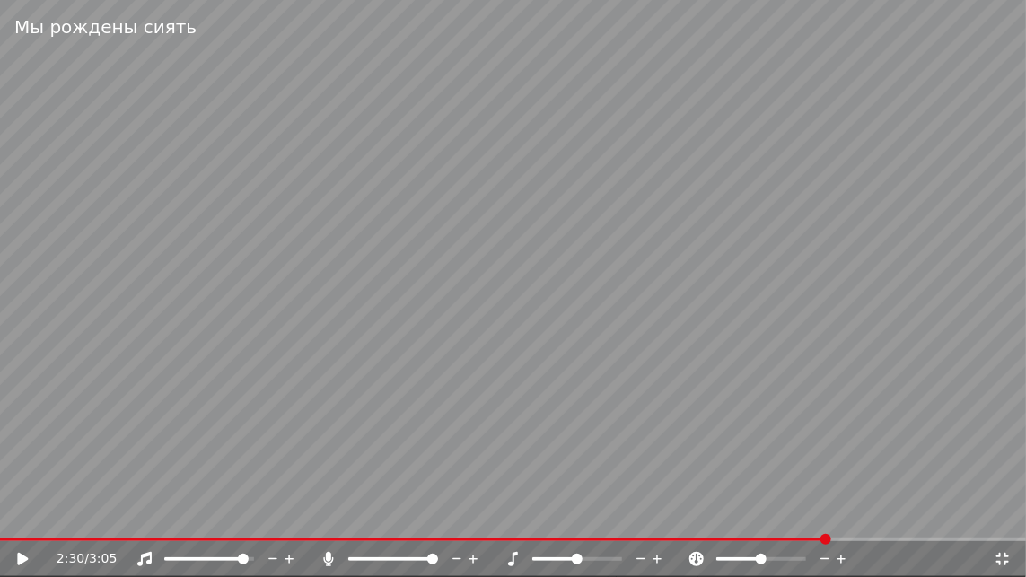
click at [24, 557] on icon at bounding box center [22, 559] width 11 height 13
click at [25, 560] on icon at bounding box center [22, 559] width 9 height 11
click at [21, 565] on icon at bounding box center [35, 559] width 42 height 14
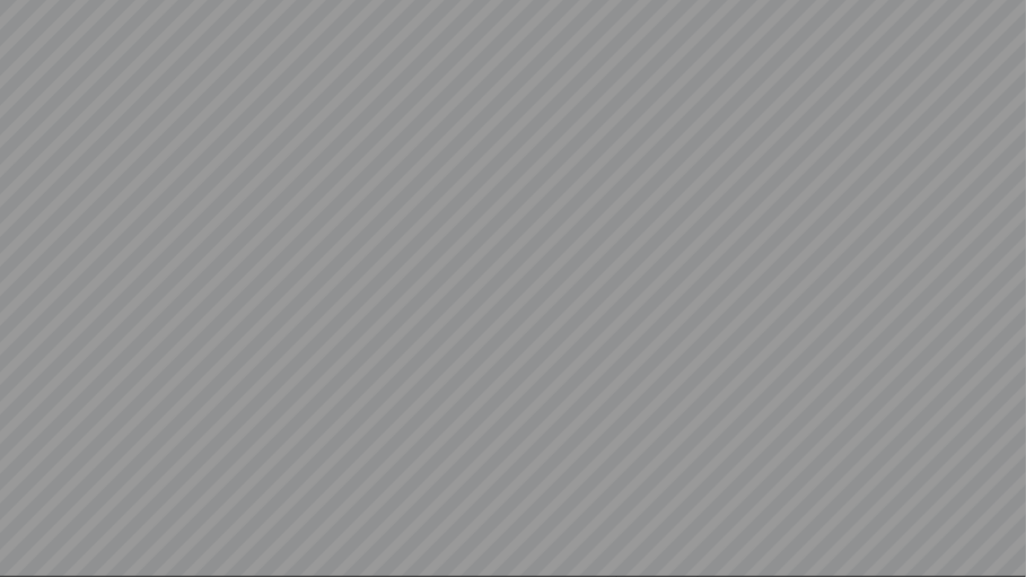
click at [21, 565] on video at bounding box center [513, 288] width 1026 height 577
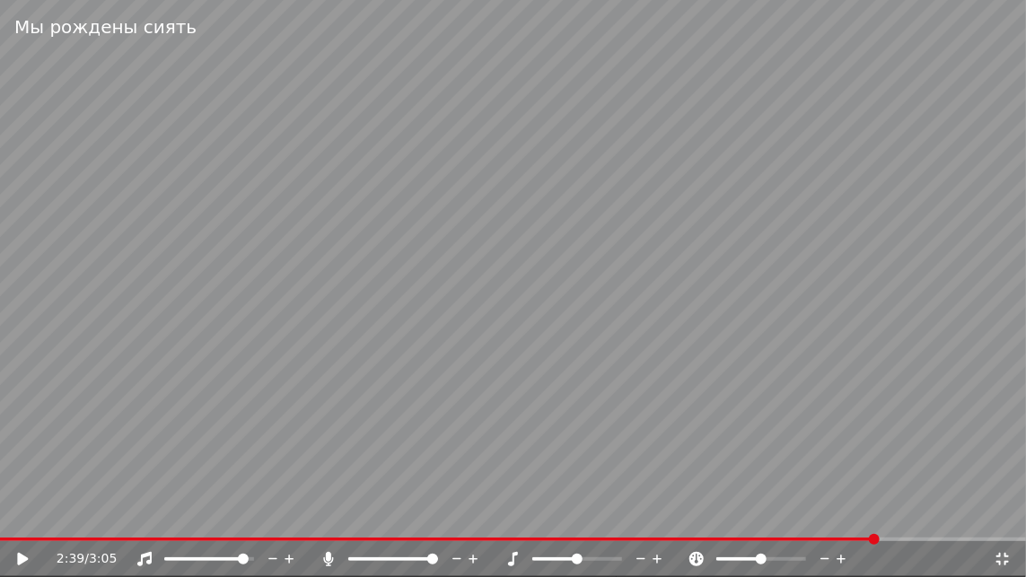
click at [23, 565] on icon at bounding box center [35, 559] width 42 height 14
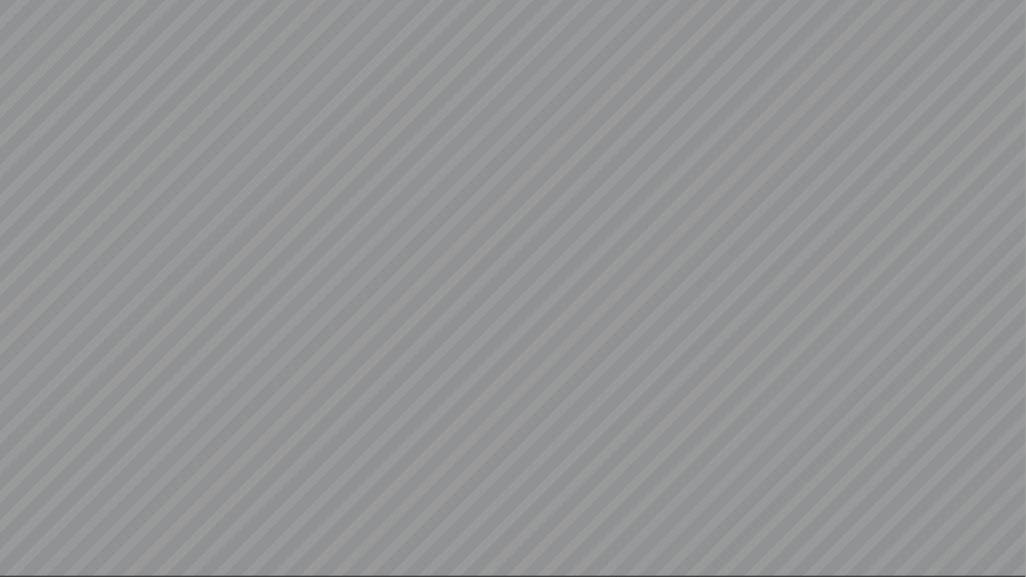
click at [24, 565] on video at bounding box center [513, 288] width 1026 height 577
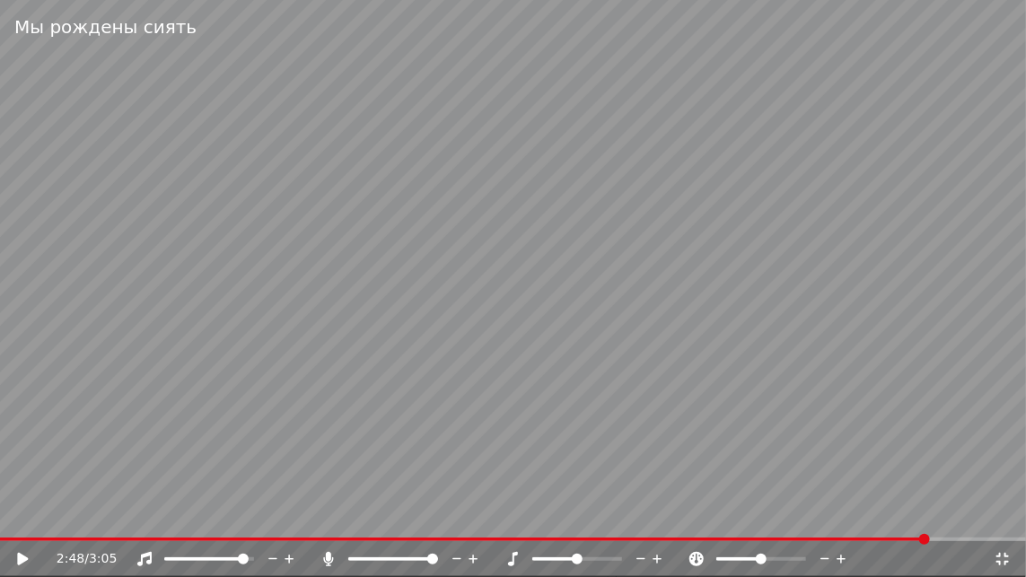
click at [24, 557] on icon at bounding box center [35, 559] width 42 height 14
click at [25, 557] on icon at bounding box center [22, 559] width 9 height 11
click at [10, 539] on span at bounding box center [470, 540] width 940 height 4
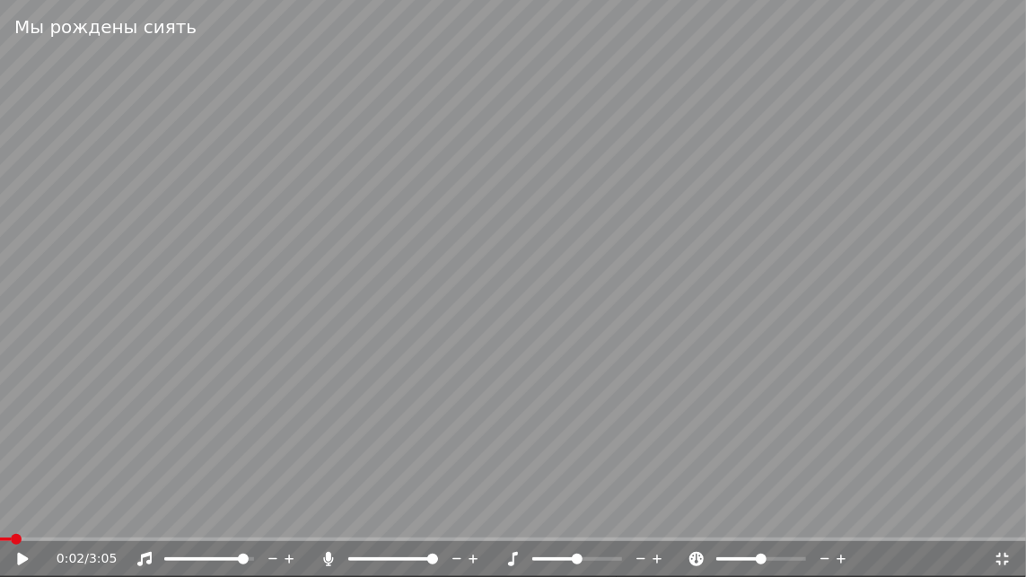
click at [327, 557] on icon at bounding box center [328, 559] width 10 height 14
click at [18, 554] on icon at bounding box center [22, 559] width 11 height 13
click at [5, 539] on span at bounding box center [2, 540] width 5 height 4
click at [21, 557] on icon at bounding box center [22, 559] width 9 height 11
click at [27, 556] on icon at bounding box center [35, 559] width 42 height 14
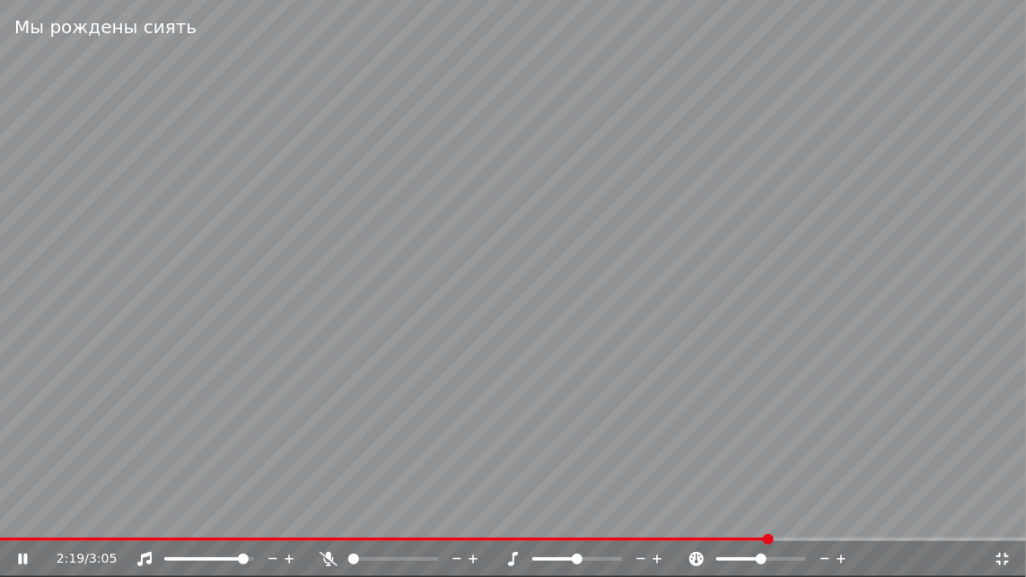
drag, startPoint x: 27, startPoint y: 554, endPoint x: 28, endPoint y: 545, distance: 9.0
click at [27, 552] on icon at bounding box center [35, 559] width 42 height 14
click at [688, 540] on span at bounding box center [386, 540] width 772 height 4
click at [332, 554] on icon at bounding box center [329, 559] width 18 height 14
click at [22, 558] on icon at bounding box center [22, 559] width 11 height 13
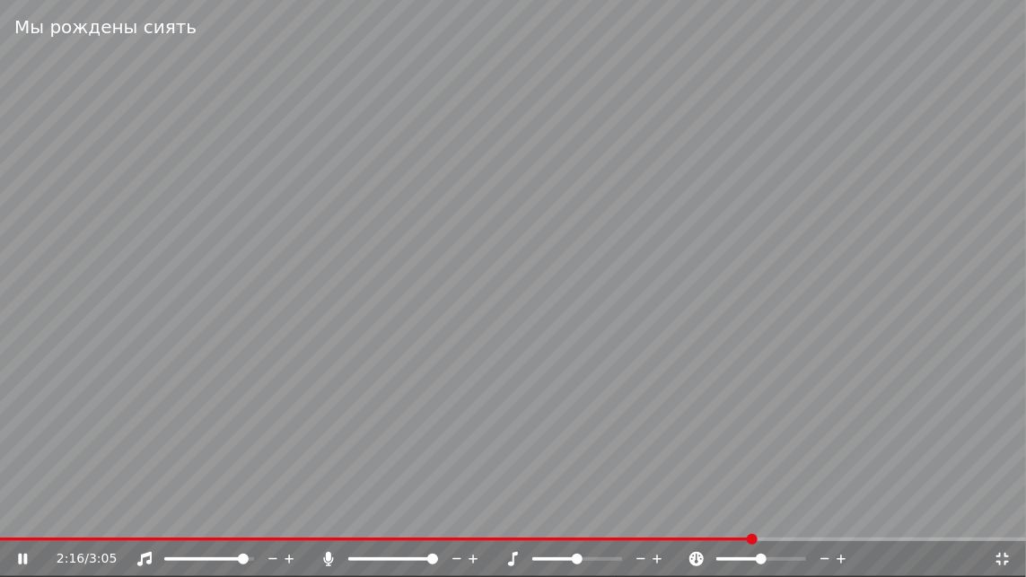
click at [23, 554] on icon at bounding box center [35, 559] width 42 height 14
click at [26, 557] on icon at bounding box center [35, 559] width 42 height 14
click at [21, 561] on icon at bounding box center [22, 559] width 9 height 11
click at [21, 562] on icon at bounding box center [22, 559] width 11 height 13
click at [23, 550] on div "2:28 / 3:05" at bounding box center [513, 559] width 1012 height 18
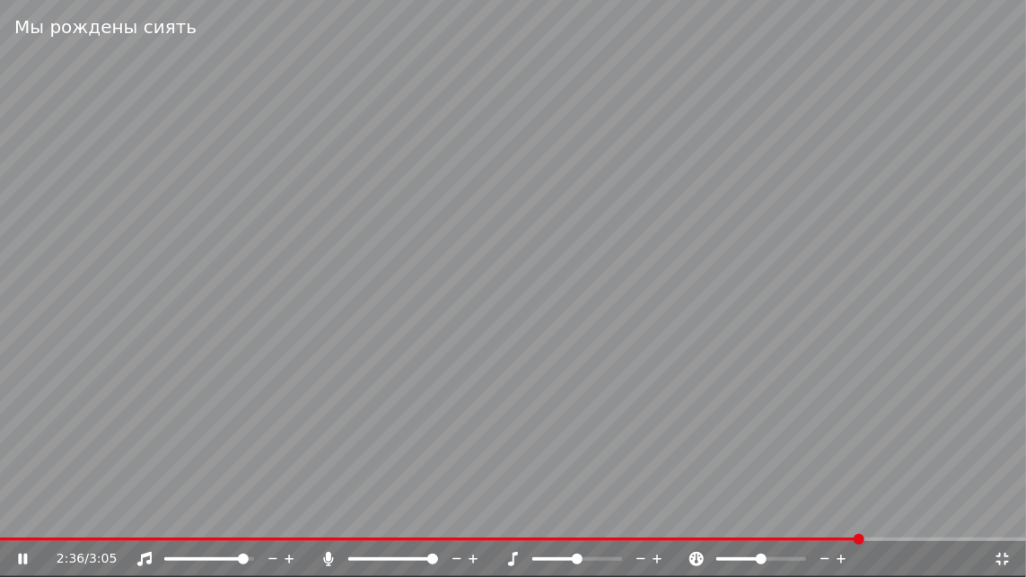
click at [21, 557] on icon at bounding box center [22, 559] width 9 height 11
click at [21, 557] on icon at bounding box center [22, 559] width 11 height 13
click at [22, 558] on icon at bounding box center [35, 559] width 42 height 14
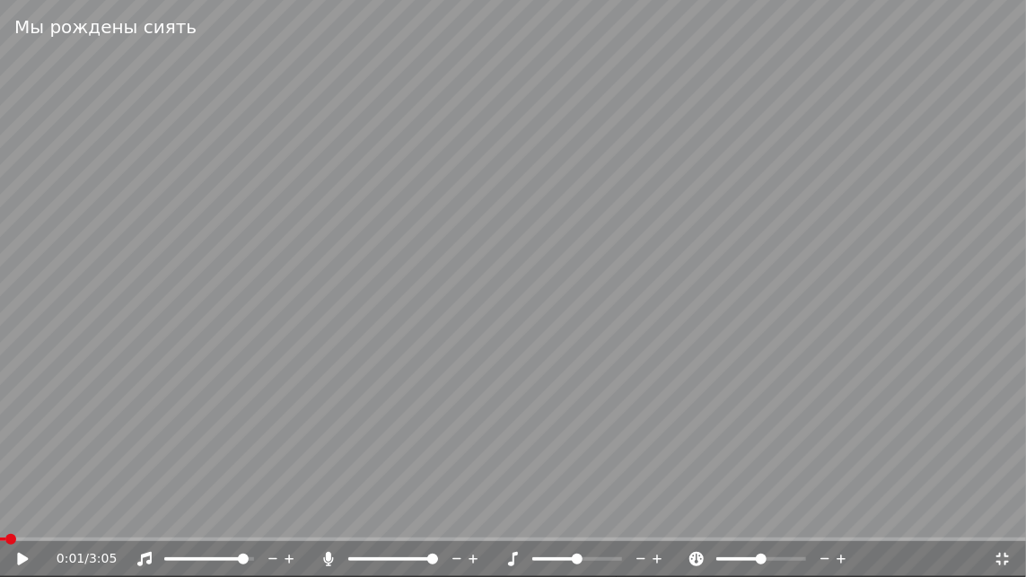
click at [5, 539] on span at bounding box center [2, 540] width 5 height 4
click at [15, 557] on icon at bounding box center [35, 559] width 42 height 14
click at [322, 561] on icon at bounding box center [329, 559] width 18 height 14
click at [154, 534] on video at bounding box center [513, 288] width 1026 height 577
click at [154, 539] on span at bounding box center [77, 540] width 154 height 4
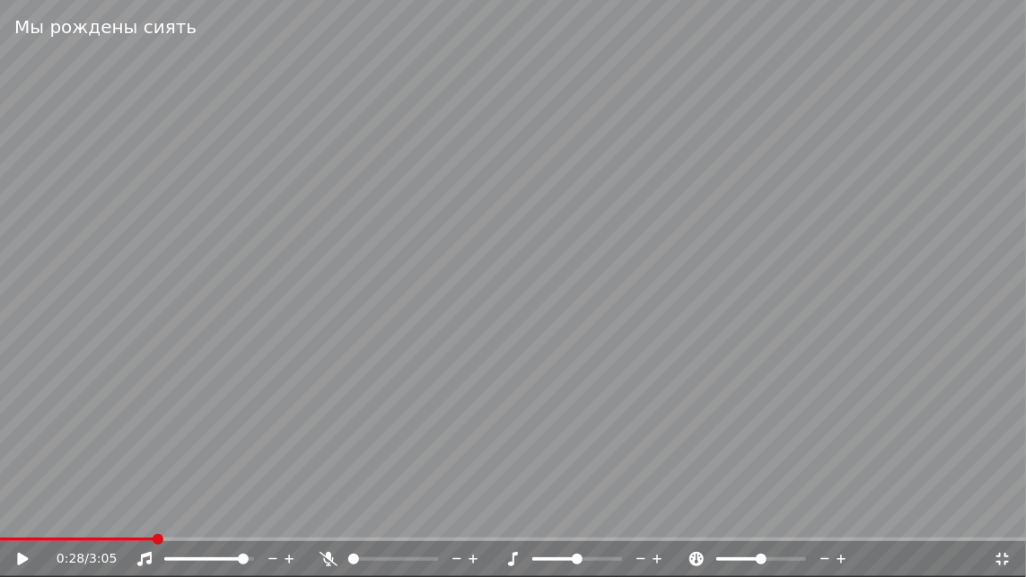
click at [17, 557] on icon at bounding box center [35, 559] width 42 height 14
click at [21, 554] on icon at bounding box center [22, 559] width 9 height 11
click at [147, 539] on span at bounding box center [74, 540] width 149 height 4
click at [334, 562] on icon at bounding box center [329, 559] width 18 height 14
click at [21, 557] on icon at bounding box center [22, 559] width 11 height 13
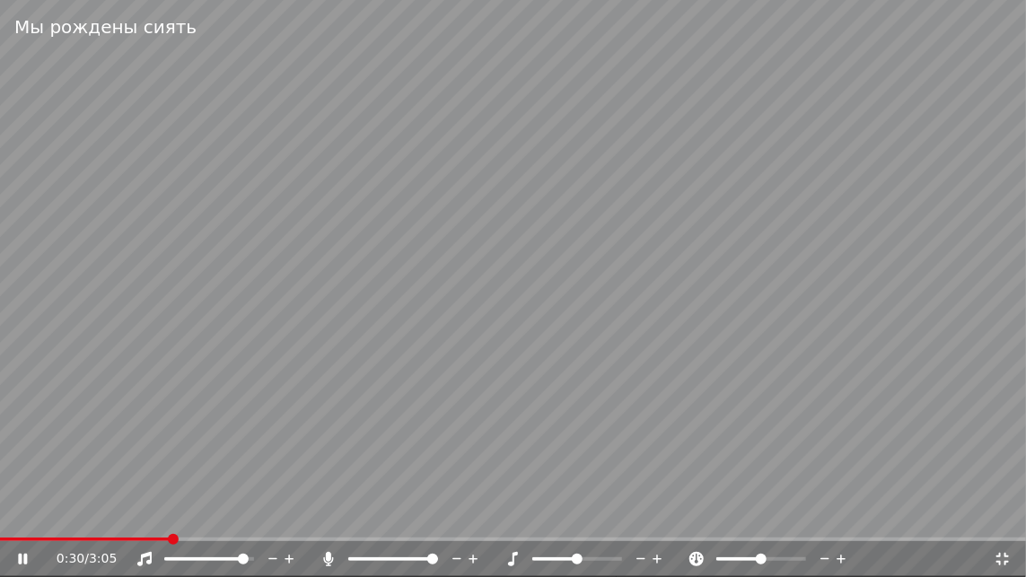
click at [24, 558] on icon at bounding box center [22, 559] width 9 height 11
click at [22, 554] on icon at bounding box center [35, 559] width 42 height 14
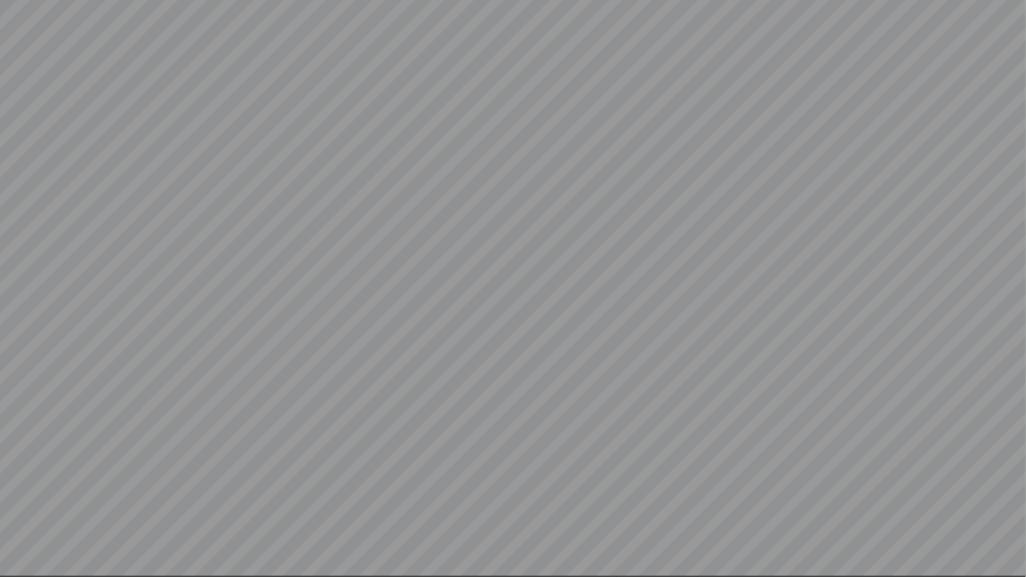
click at [22, 556] on video at bounding box center [513, 288] width 1026 height 577
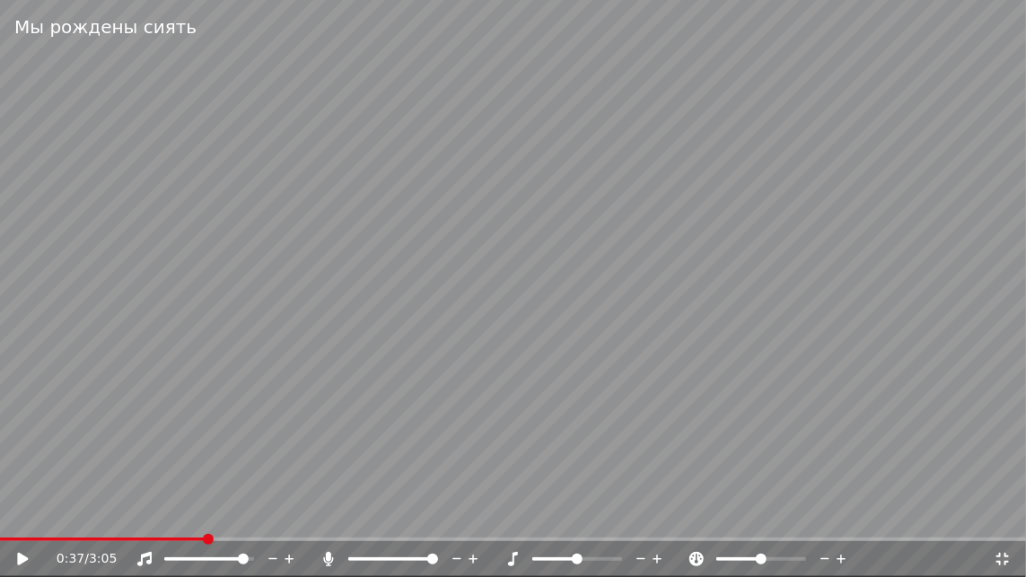
click at [22, 556] on icon at bounding box center [22, 559] width 11 height 13
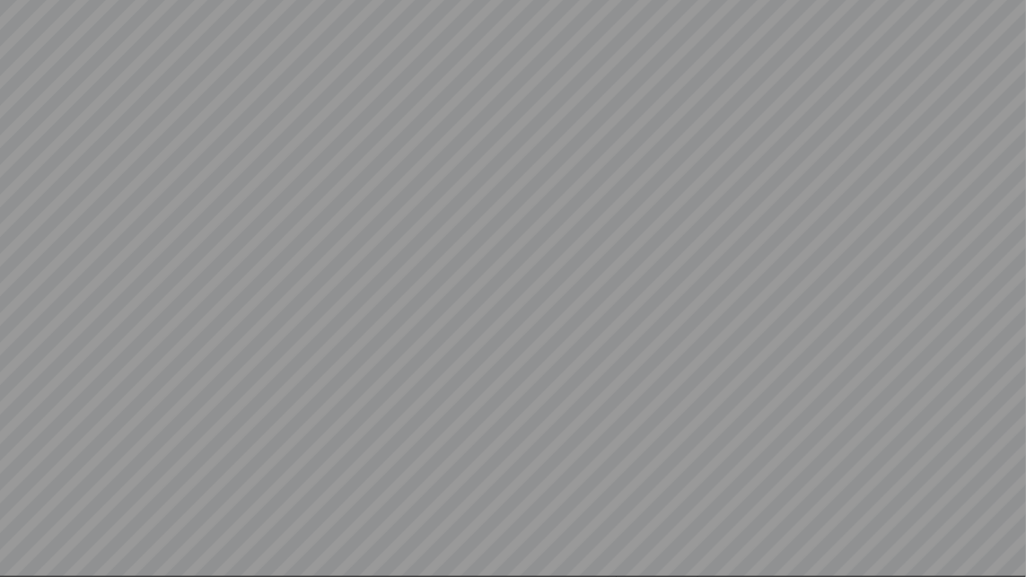
click at [22, 556] on video at bounding box center [513, 288] width 1026 height 577
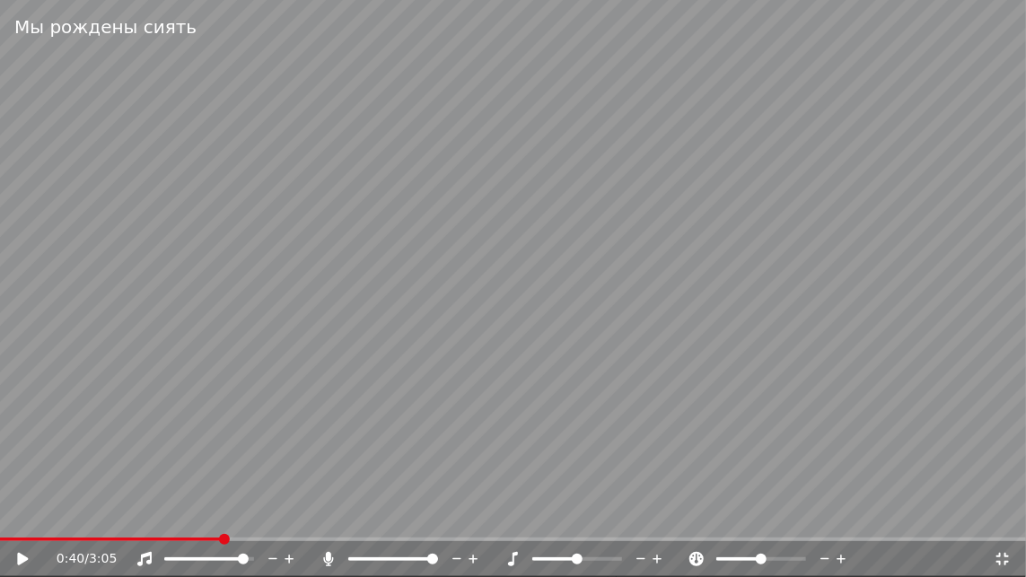
click at [24, 562] on icon at bounding box center [22, 559] width 11 height 13
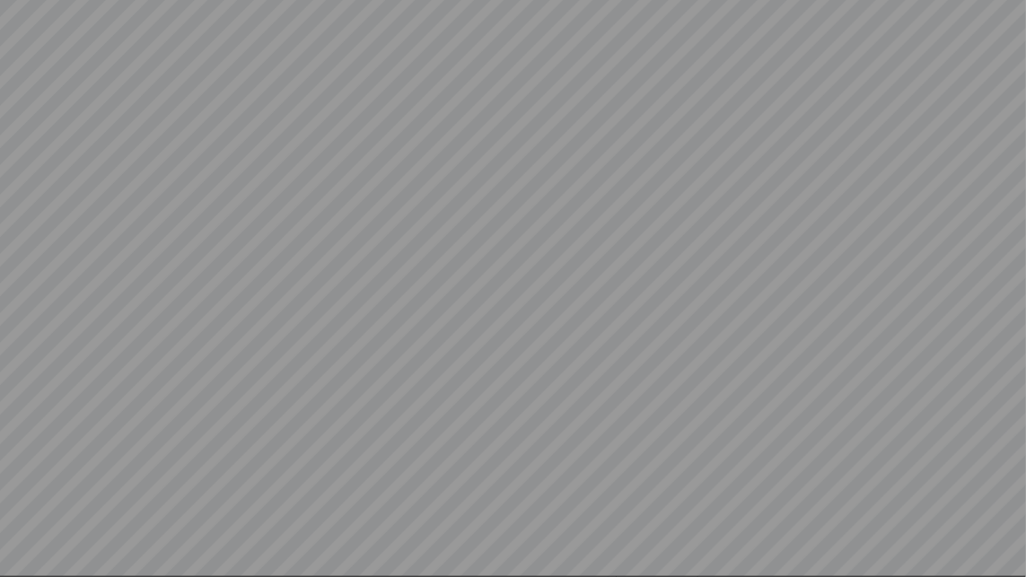
click at [29, 558] on video at bounding box center [513, 288] width 1026 height 577
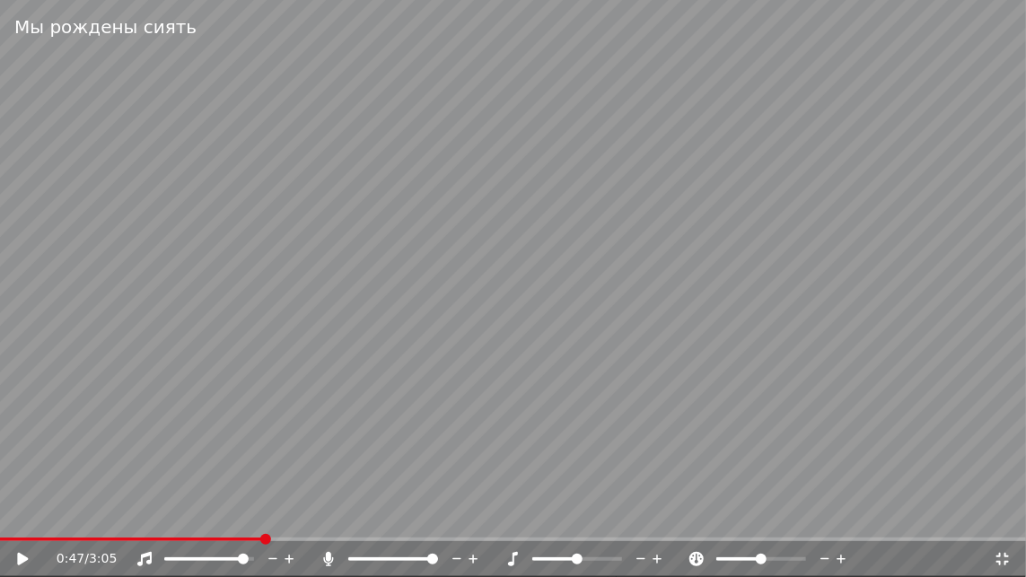
click at [31, 563] on icon at bounding box center [35, 559] width 42 height 14
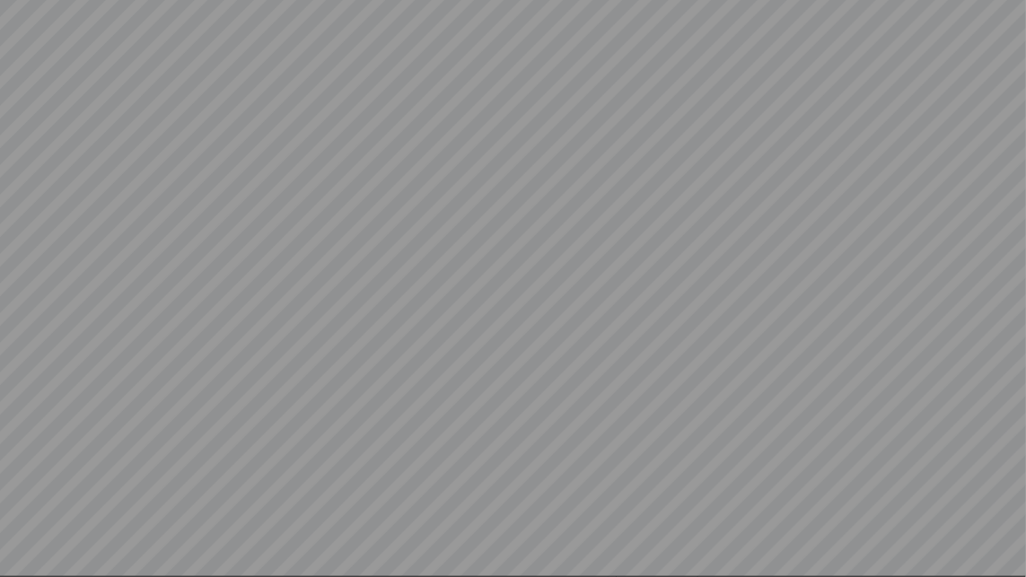
click at [31, 563] on video at bounding box center [513, 288] width 1026 height 577
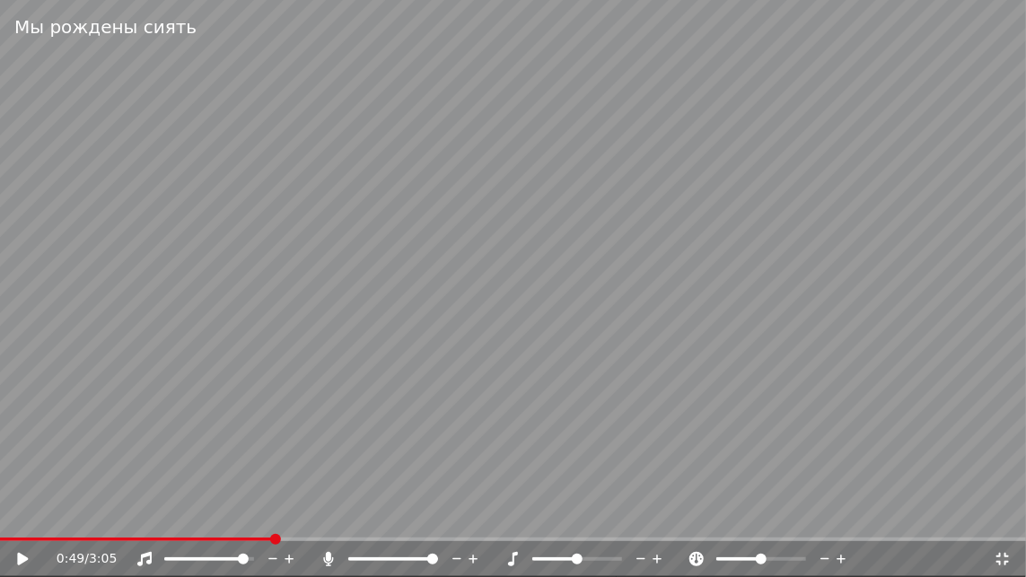
click at [31, 563] on icon at bounding box center [35, 559] width 42 height 14
click at [27, 557] on icon at bounding box center [35, 559] width 42 height 14
click at [121, 538] on span at bounding box center [60, 540] width 121 height 4
click at [326, 557] on icon at bounding box center [328, 559] width 10 height 14
click at [22, 559] on icon at bounding box center [22, 559] width 11 height 13
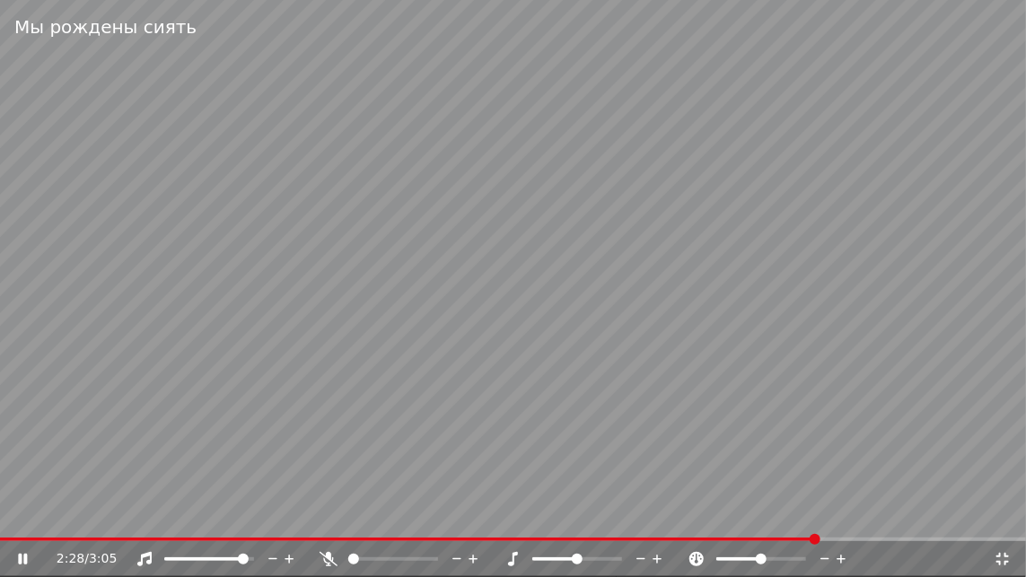
click at [673, 536] on video at bounding box center [513, 288] width 1026 height 577
click at [673, 538] on span at bounding box center [336, 540] width 673 height 4
click at [330, 560] on icon at bounding box center [329, 559] width 18 height 14
click at [23, 554] on icon at bounding box center [35, 559] width 42 height 14
click at [17, 554] on icon at bounding box center [35, 559] width 42 height 14
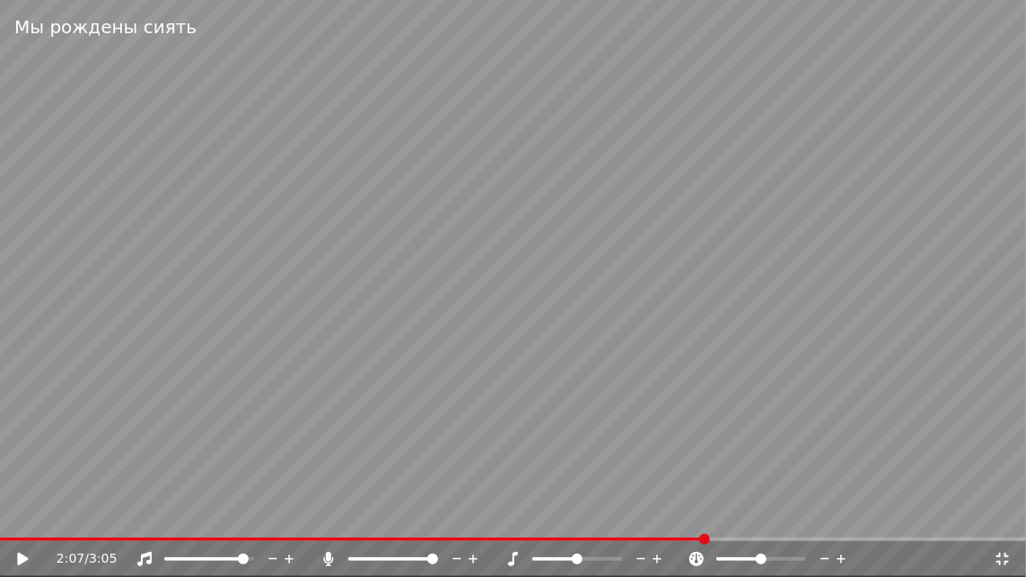
click at [16, 563] on icon at bounding box center [35, 559] width 42 height 14
click at [26, 558] on icon at bounding box center [22, 559] width 9 height 11
click at [6, 537] on video at bounding box center [513, 288] width 1026 height 577
click at [5, 537] on video at bounding box center [513, 288] width 1026 height 577
click at [0, 539] on span at bounding box center [0, 540] width 0 height 4
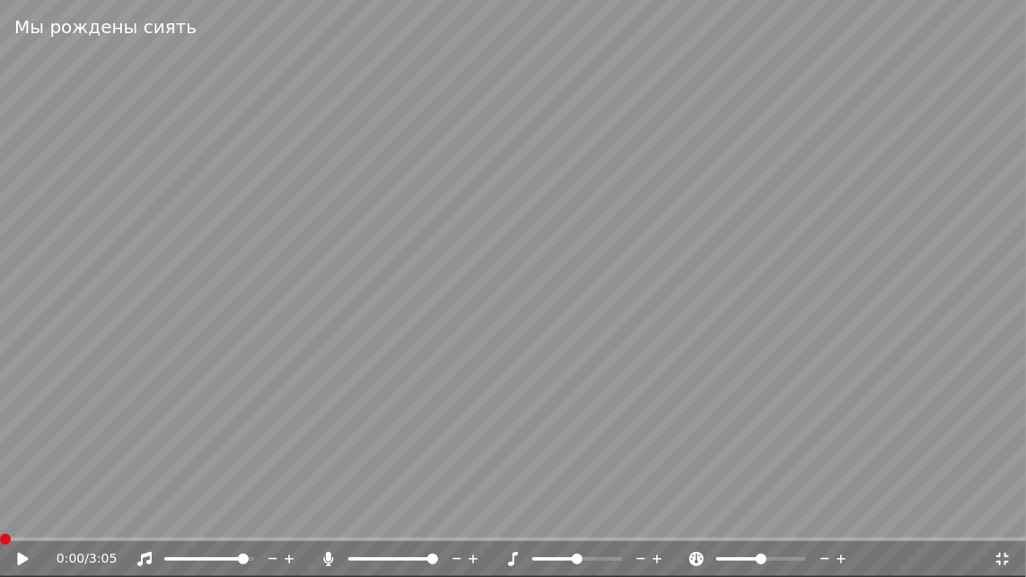
click at [331, 557] on icon at bounding box center [329, 559] width 18 height 14
click at [22, 556] on icon at bounding box center [22, 559] width 11 height 13
click at [122, 539] on span at bounding box center [137, 540] width 275 height 4
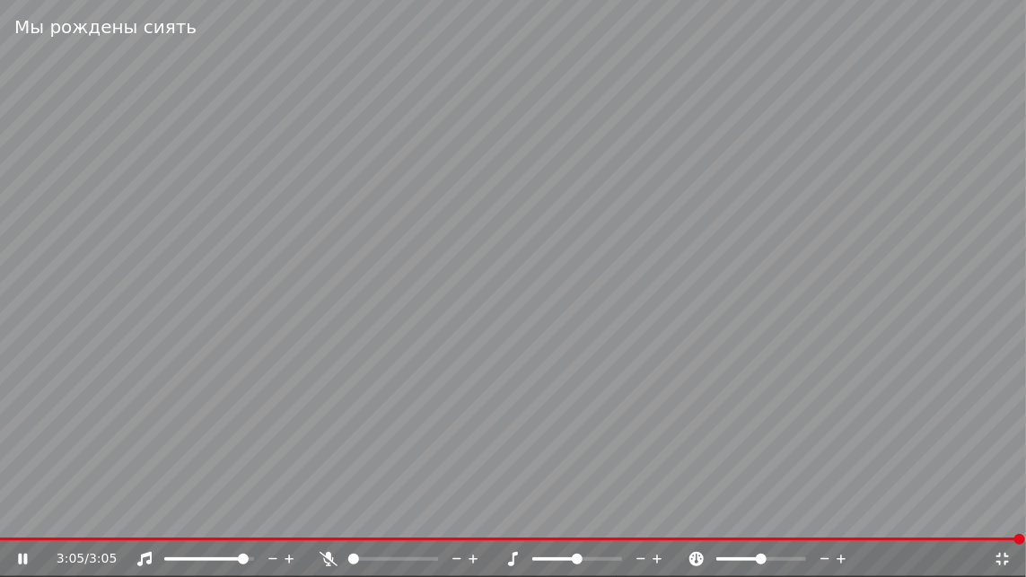
click at [24, 558] on icon at bounding box center [22, 559] width 9 height 11
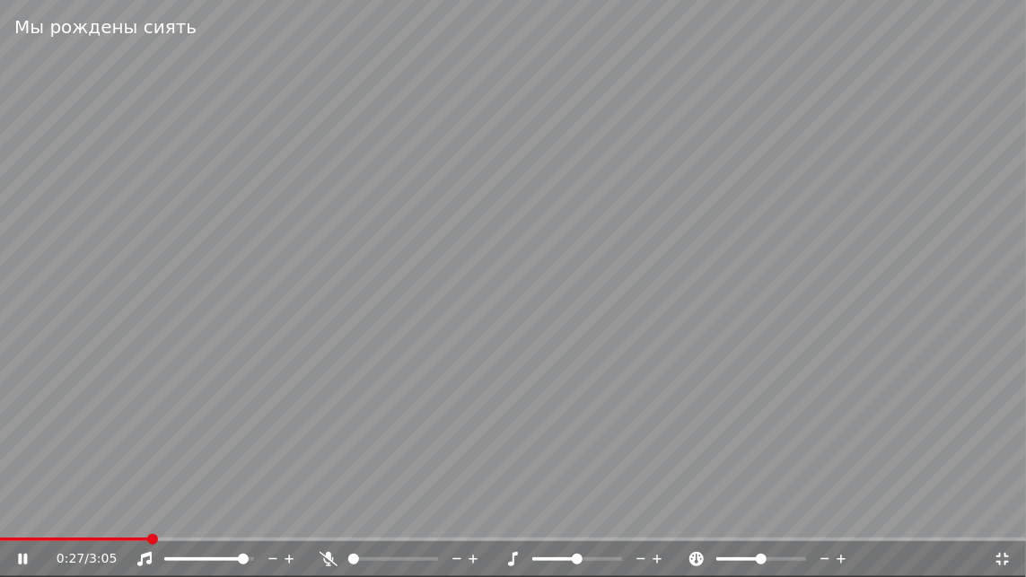
click at [149, 539] on span at bounding box center [74, 540] width 149 height 4
click at [174, 539] on span at bounding box center [122, 540] width 245 height 4
click at [23, 558] on icon at bounding box center [35, 559] width 42 height 14
click at [127, 536] on video at bounding box center [513, 288] width 1026 height 577
click at [133, 539] on span at bounding box center [66, 540] width 133 height 4
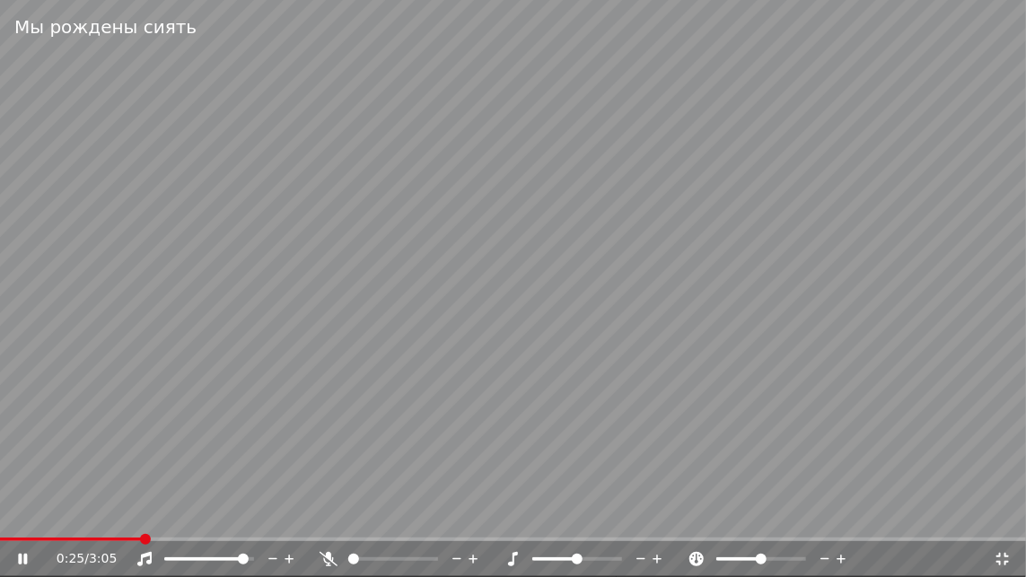
click at [328, 558] on icon at bounding box center [329, 559] width 18 height 14
click at [22, 559] on icon at bounding box center [35, 559] width 42 height 14
click at [22, 559] on icon at bounding box center [22, 559] width 11 height 13
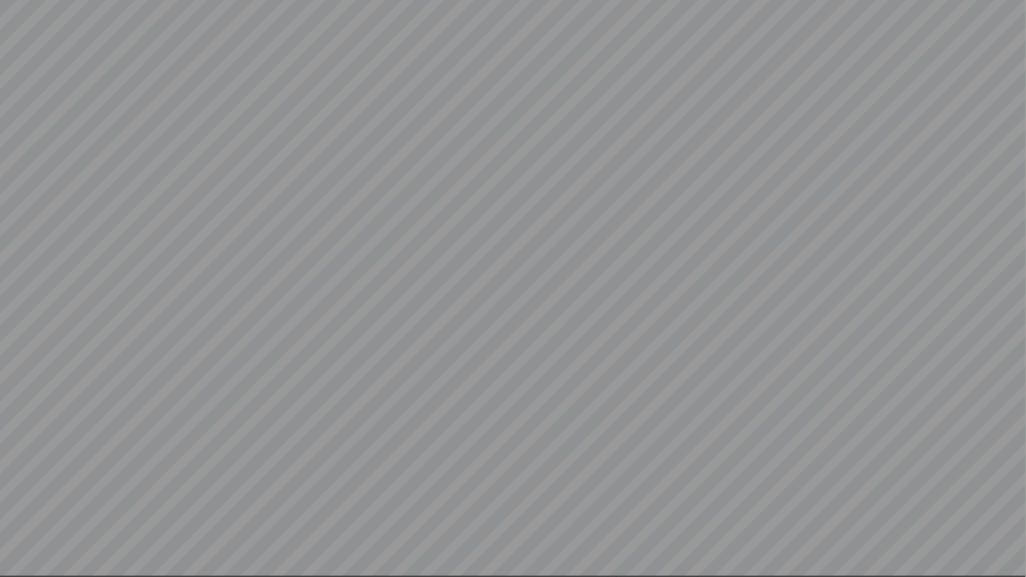
click at [22, 559] on video at bounding box center [513, 288] width 1026 height 577
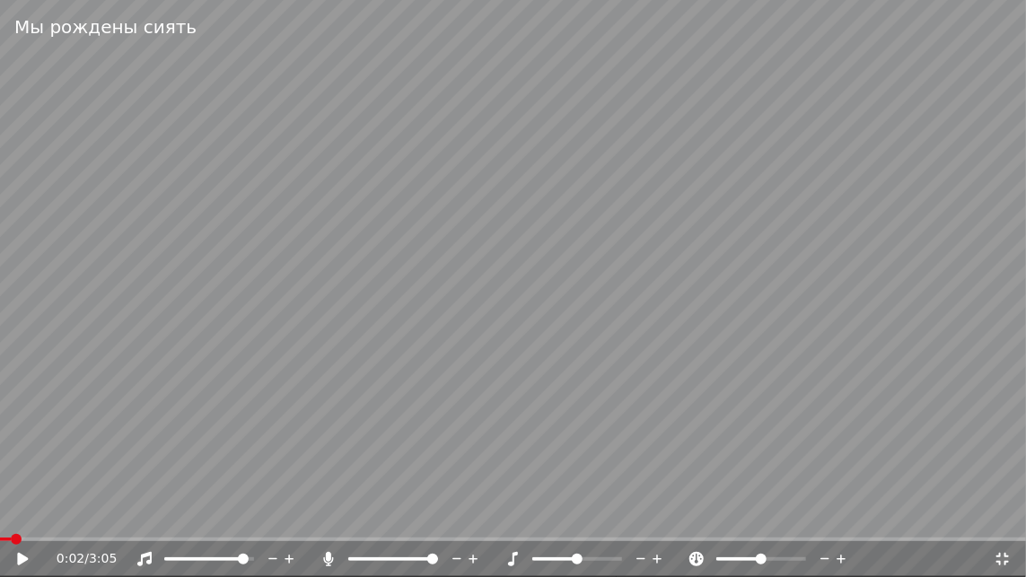
click at [9, 540] on span at bounding box center [5, 540] width 11 height 4
click at [333, 557] on icon at bounding box center [329, 559] width 18 height 14
click at [27, 559] on icon at bounding box center [22, 559] width 11 height 13
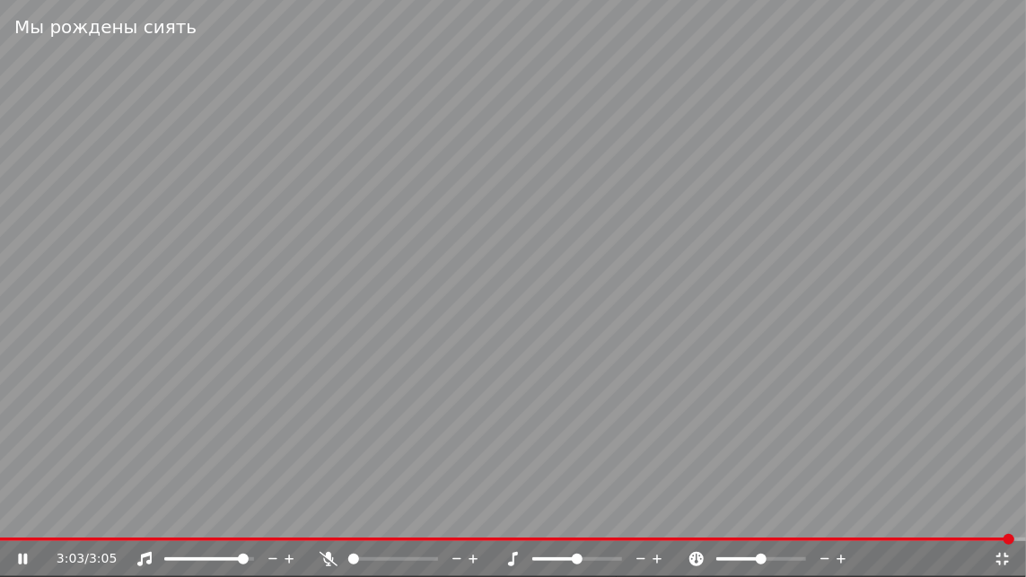
click at [26, 557] on icon at bounding box center [22, 559] width 9 height 11
click at [557, 539] on span at bounding box center [278, 540] width 557 height 4
click at [329, 554] on icon at bounding box center [329, 559] width 18 height 14
click at [17, 557] on icon at bounding box center [22, 559] width 11 height 13
click at [414, 539] on span at bounding box center [207, 540] width 414 height 4
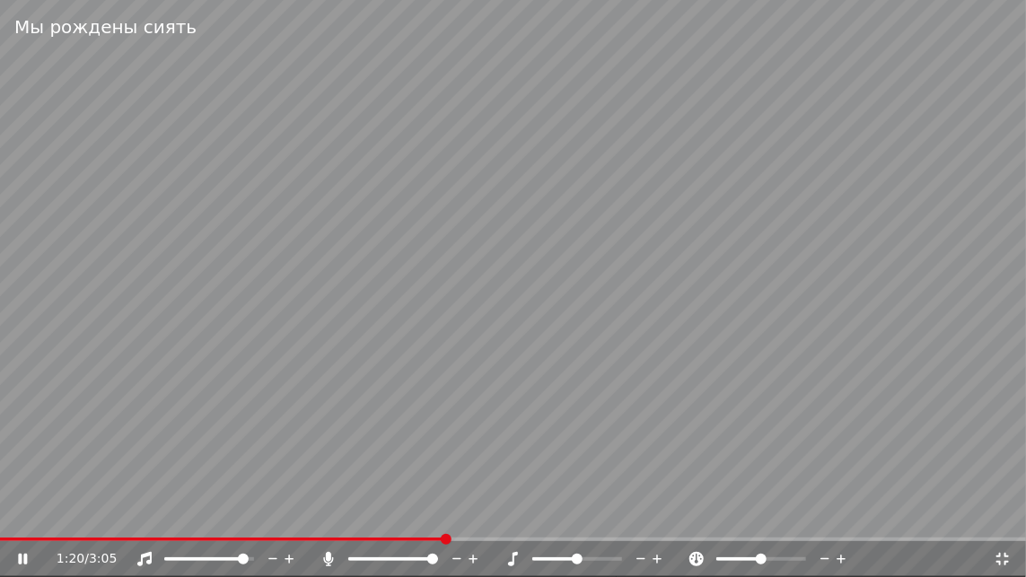
click at [18, 556] on icon at bounding box center [22, 559] width 9 height 11
click at [18, 556] on icon at bounding box center [22, 559] width 11 height 13
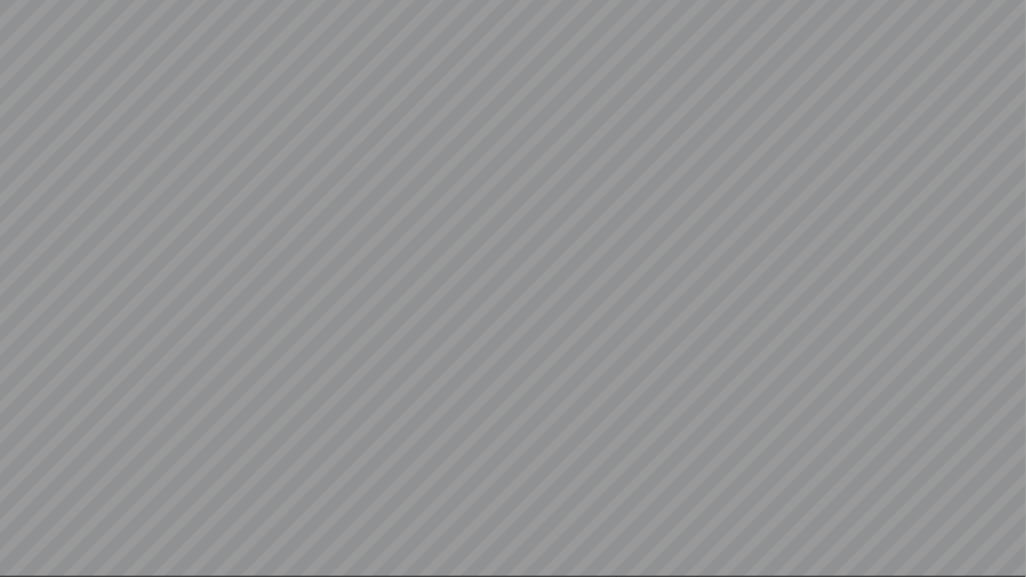
click at [18, 556] on video at bounding box center [513, 288] width 1026 height 577
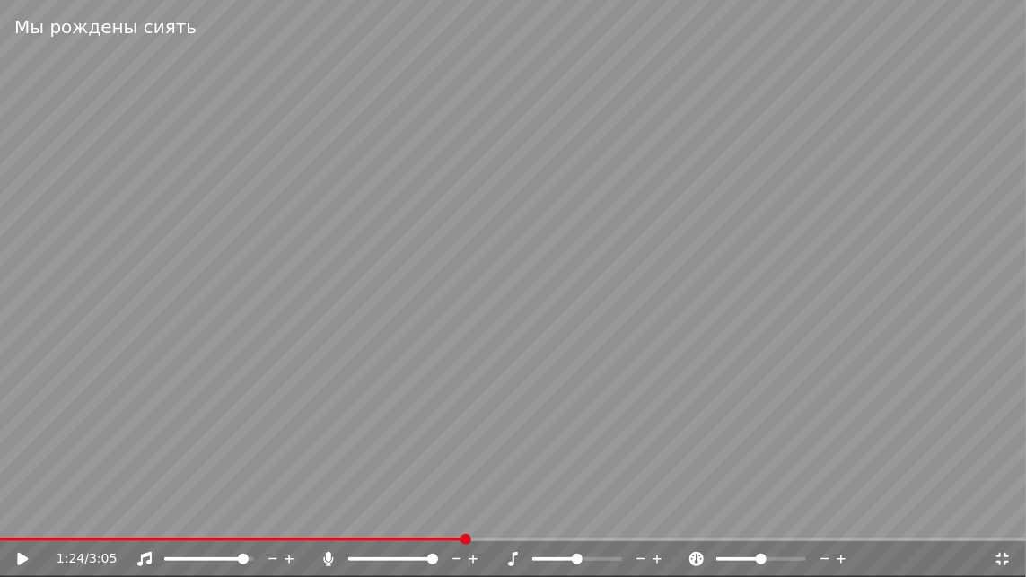
click at [418, 537] on video at bounding box center [513, 288] width 1026 height 577
click at [418, 539] on span at bounding box center [234, 540] width 468 height 4
click at [20, 553] on icon at bounding box center [35, 559] width 42 height 14
click at [20, 555] on icon at bounding box center [22, 559] width 11 height 13
click at [23, 560] on icon at bounding box center [35, 559] width 42 height 14
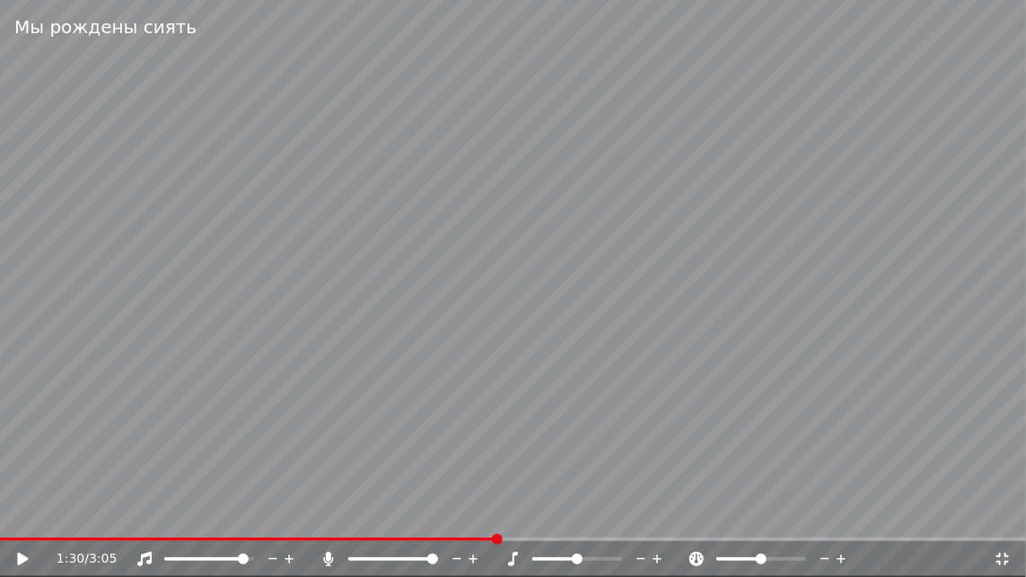
click at [1002, 557] on icon at bounding box center [1003, 559] width 18 height 14
